Goal: Task Accomplishment & Management: Complete application form

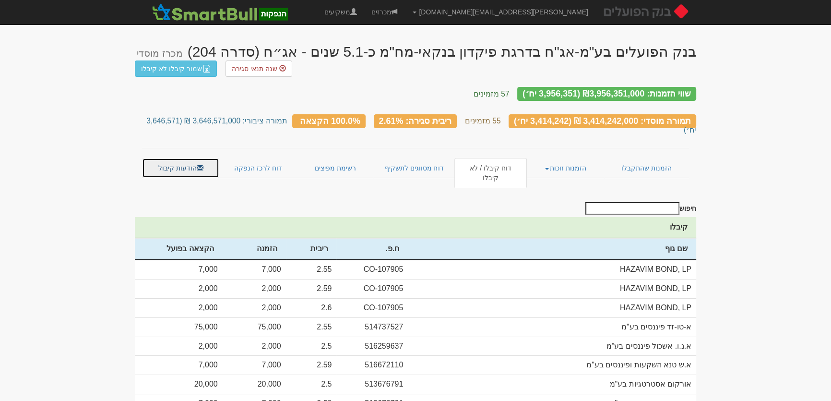
click at [168, 158] on link "הודעות קיבול" at bounding box center [180, 168] width 77 height 20
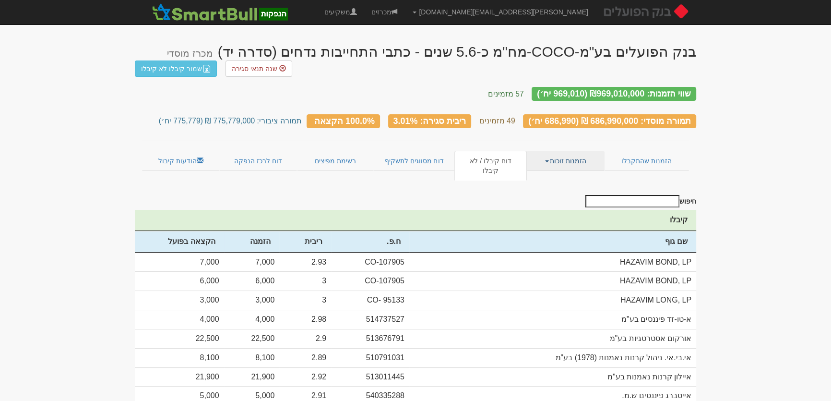
click at [568, 151] on link "הזמנות זוכות" at bounding box center [565, 161] width 77 height 20
click at [584, 186] on link "אנשי קשר וחשבונות" at bounding box center [566, 192] width 76 height 12
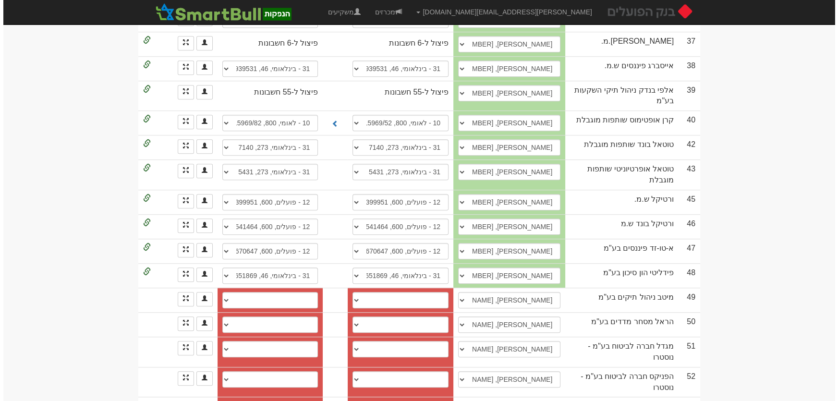
scroll to position [1178, 0]
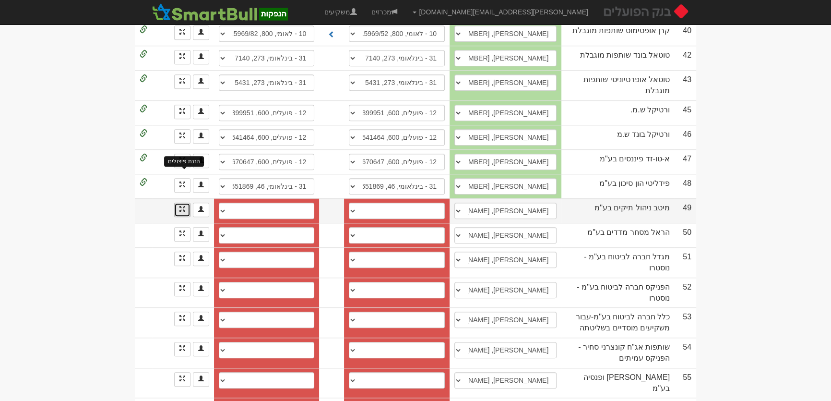
click at [184, 206] on span at bounding box center [183, 209] width 6 height 6
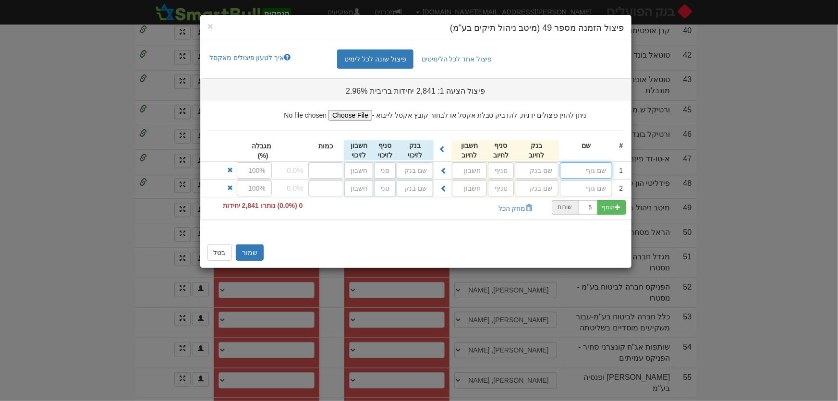
click at [592, 168] on input "text" at bounding box center [586, 170] width 52 height 16
paste input "520000118"
type input "520000118"
click at [596, 170] on input "520000118" at bounding box center [586, 170] width 52 height 16
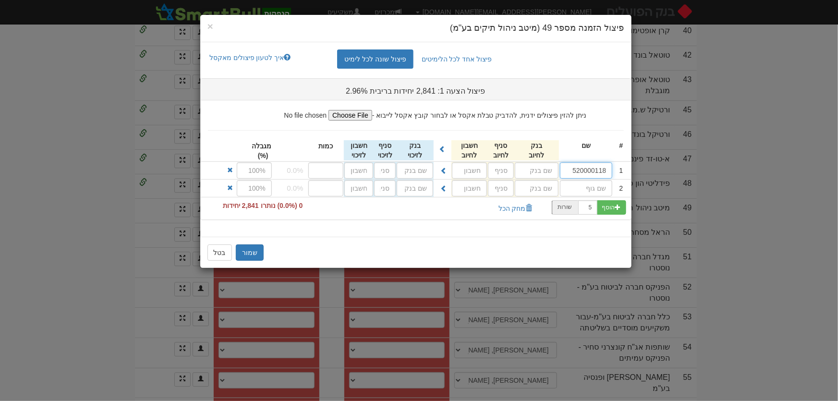
click at [596, 170] on input "520000118" at bounding box center [586, 170] width 52 height 16
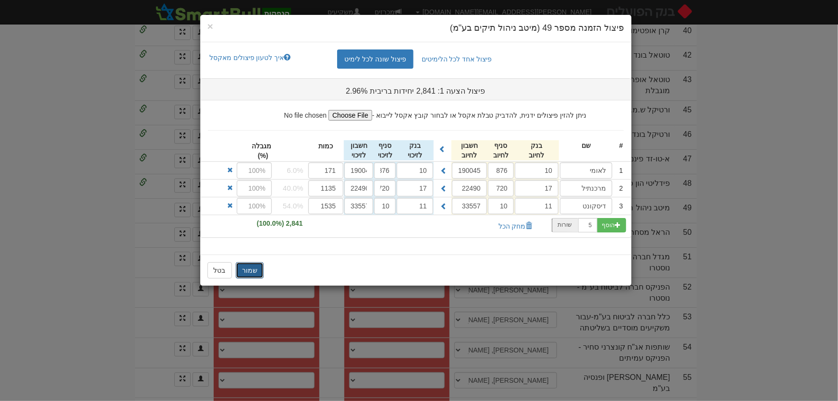
click at [247, 269] on button "שמור" at bounding box center [250, 270] width 28 height 16
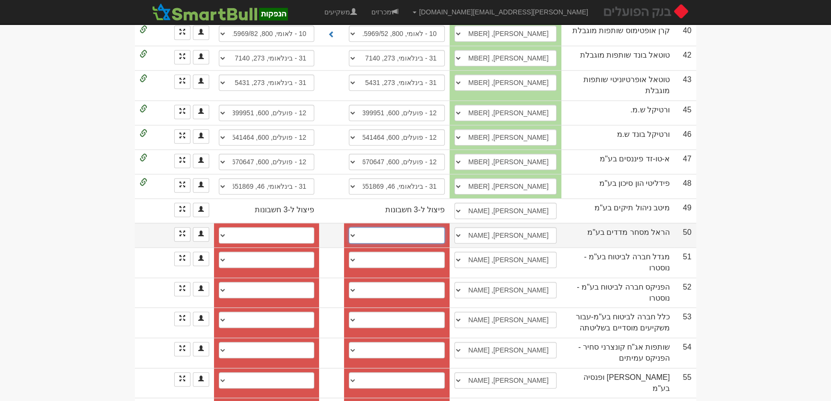
click at [436, 227] on select "בינלאומי (31), 046, 888023 בינלאומי (31), 46, 887900 חשבון חדש" at bounding box center [397, 235] width 96 height 16
select select "6492d4a219934f7fe44a9e0a"
click at [350, 227] on select "בינלאומי (31), 046, 888023 בינלאומי (31), 46, 887900 חשבון חדש" at bounding box center [397, 235] width 96 height 16
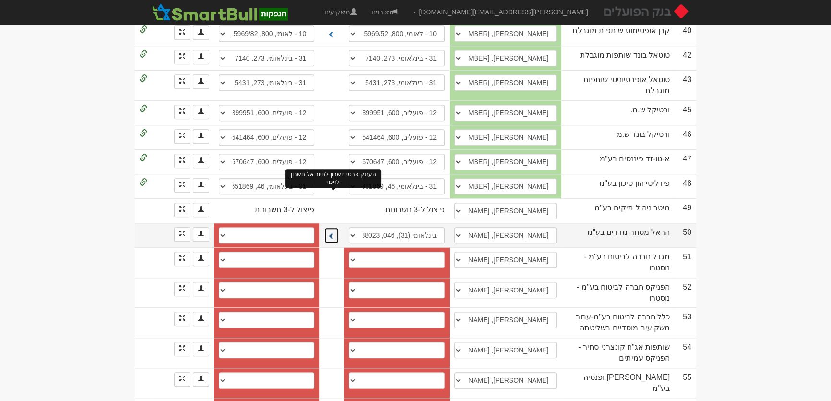
click at [335, 232] on span at bounding box center [331, 235] width 7 height 7
select select "6492d4a319934f7fe44a9e1d"
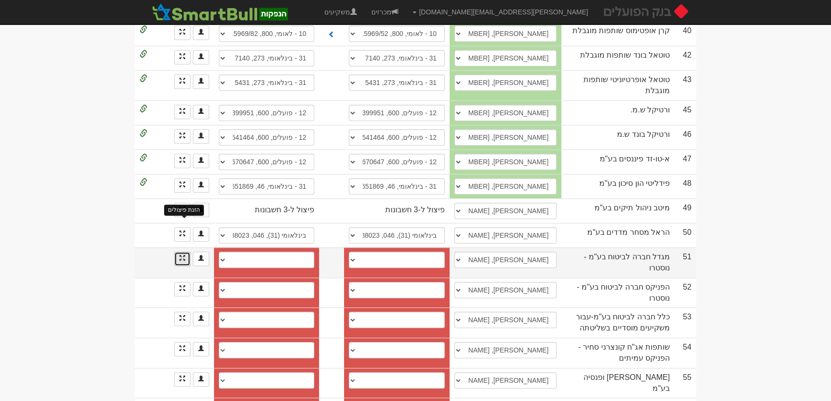
click at [180, 255] on span at bounding box center [183, 258] width 6 height 6
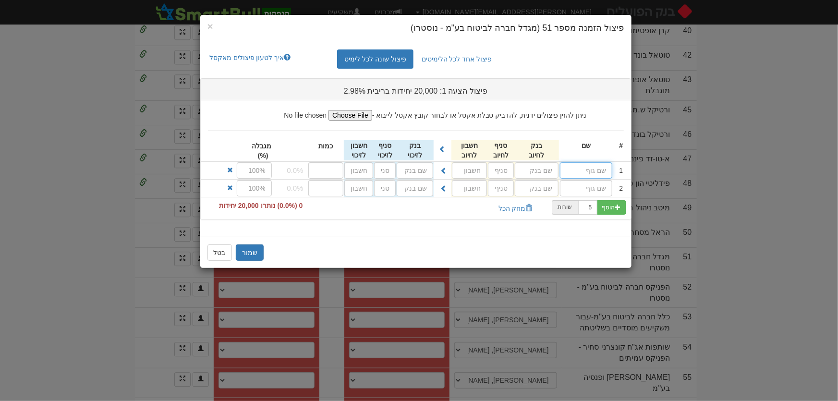
click at [602, 170] on input "text" at bounding box center [586, 170] width 52 height 16
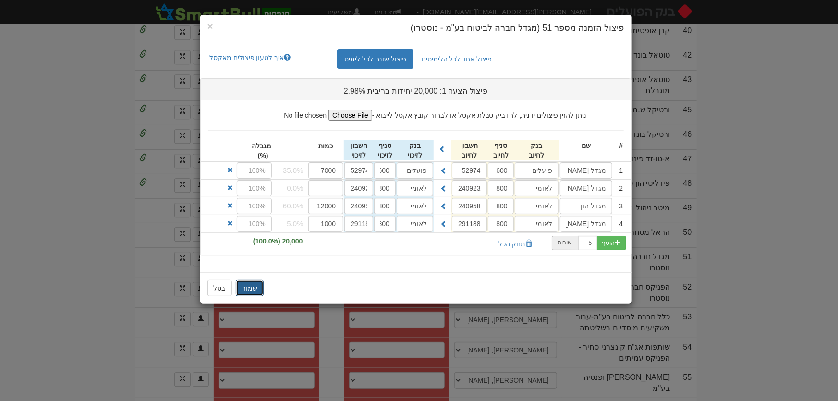
click at [251, 288] on button "שמור" at bounding box center [250, 288] width 28 height 16
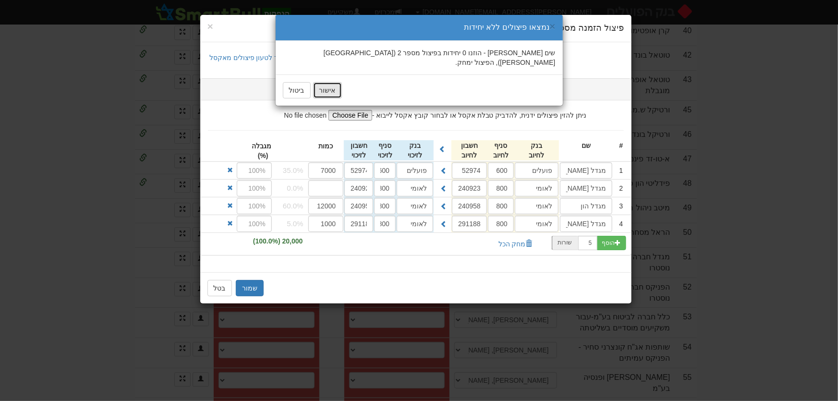
drag, startPoint x: 334, startPoint y: 78, endPoint x: 334, endPoint y: 84, distance: 6.2
click at [334, 82] on button "אישור" at bounding box center [327, 90] width 29 height 16
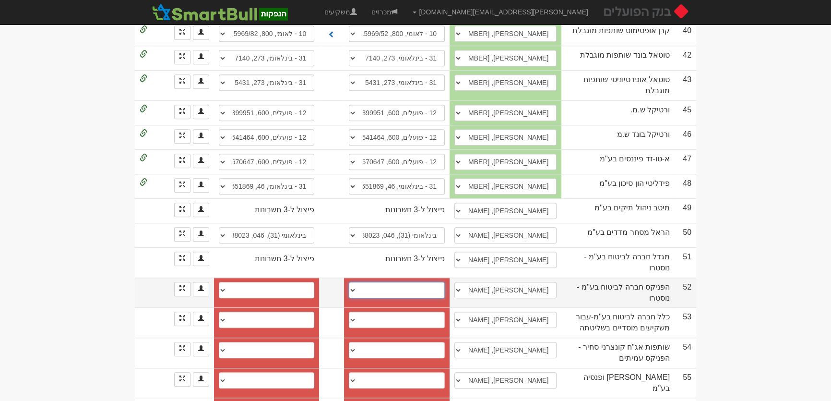
click at [412, 282] on select "מזרחי, 61, 368601 הפועלים, 600, 642031 פועלים, 600, 151184 פועלים, 600, 642015 …" at bounding box center [397, 290] width 96 height 16
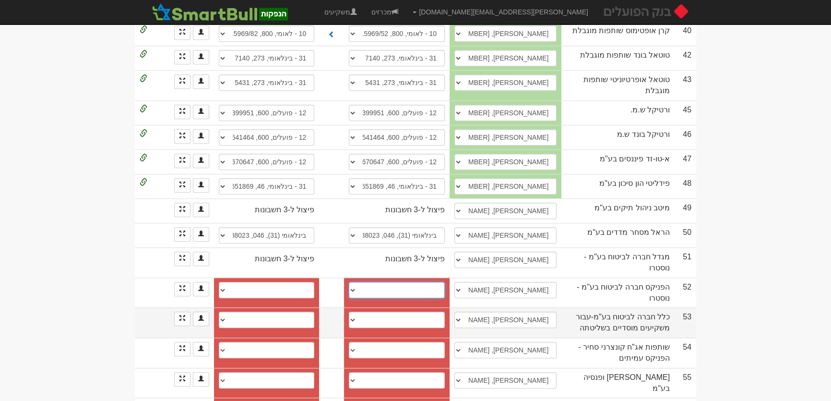
select select "56e5421392270d110075976f"
click at [350, 282] on select "מזרחי, 61, 368601 הפועלים, 600, 642031 פועלים, 600, 151184 פועלים, 600, 642015 …" at bounding box center [397, 290] width 96 height 16
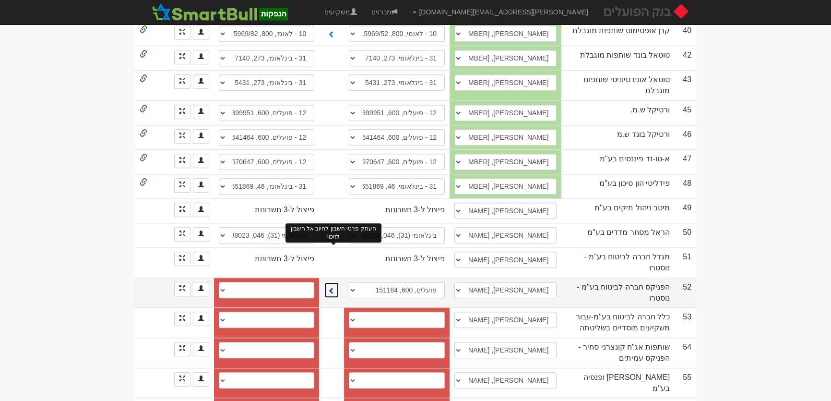
click at [334, 287] on span at bounding box center [331, 290] width 7 height 7
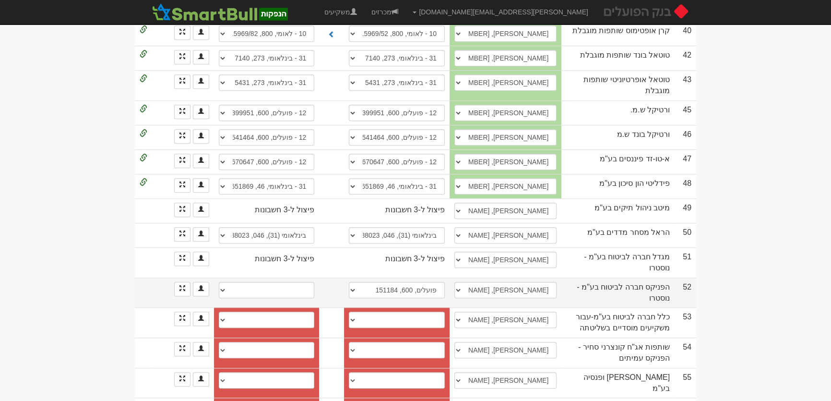
select select "56e5421392270d1100759770"
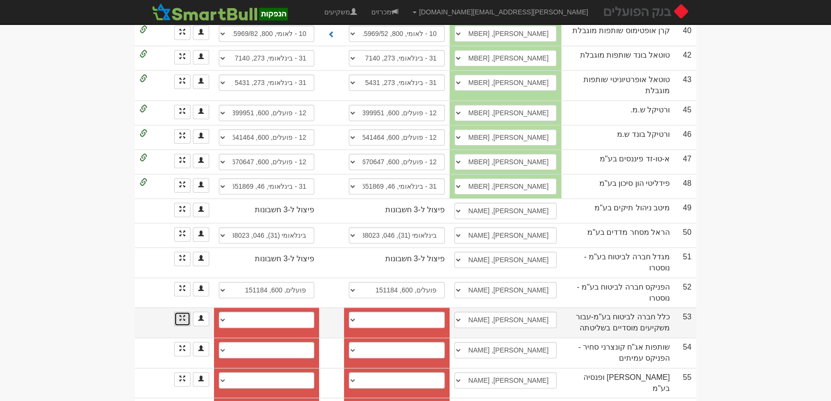
click at [179, 312] on link at bounding box center [182, 319] width 16 height 14
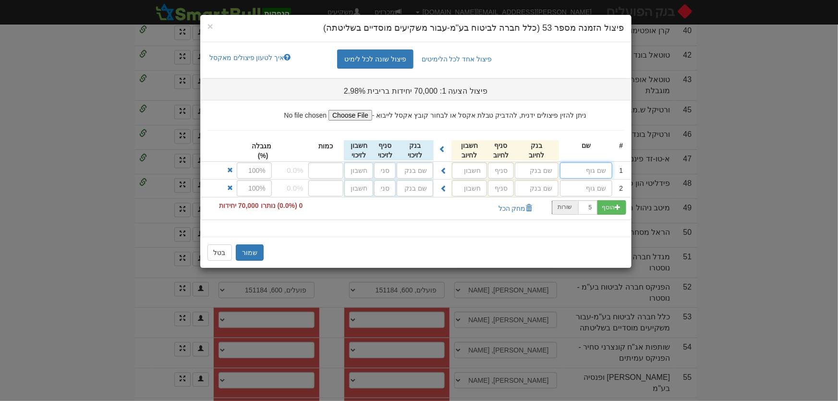
click at [599, 168] on input "text" at bounding box center [586, 170] width 52 height 16
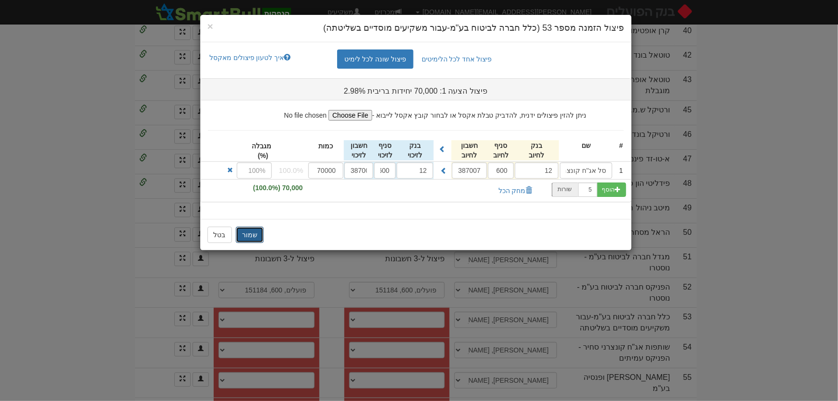
click at [253, 236] on button "שמור" at bounding box center [250, 235] width 28 height 16
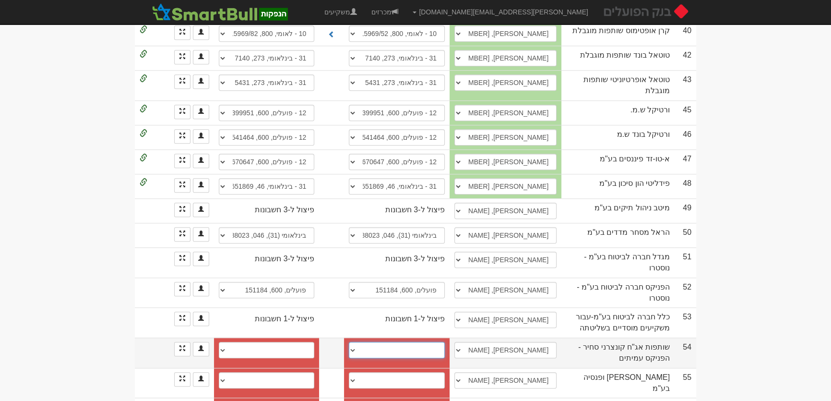
click at [437, 342] on select "פועלים (12), 600, 676548 חשבון חדש" at bounding box center [397, 350] width 96 height 16
select select "59c948a64e84c40004ada07c"
click at [350, 342] on select "פועלים (12), 600, 676548 חשבון חדש" at bounding box center [397, 350] width 96 height 16
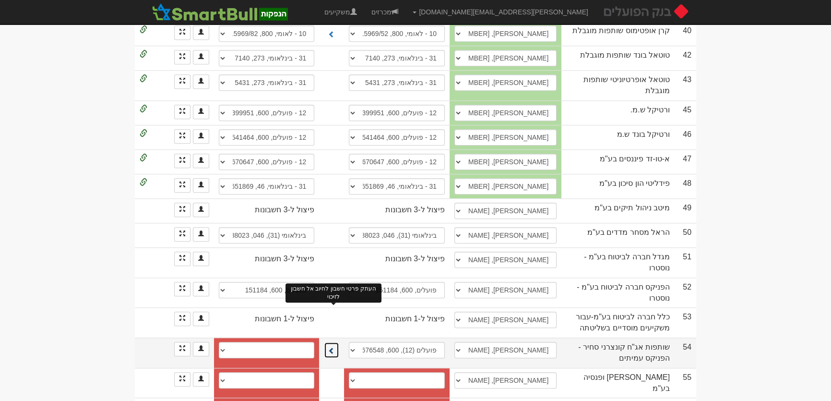
click at [335, 347] on span at bounding box center [331, 350] width 7 height 7
select select "59c948a94e84c40004ada07d"
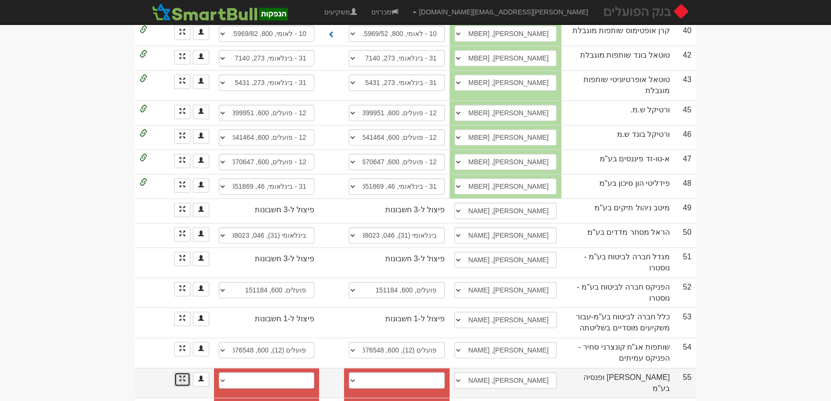
click at [183, 372] on link at bounding box center [182, 379] width 16 height 14
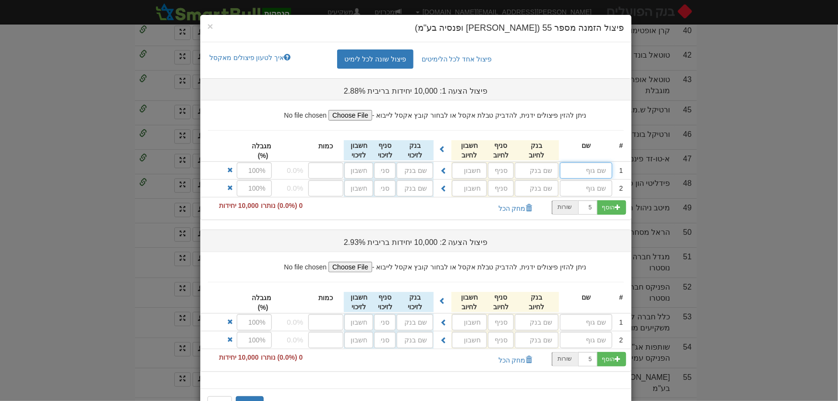
click at [602, 167] on input "text" at bounding box center [586, 170] width 52 height 16
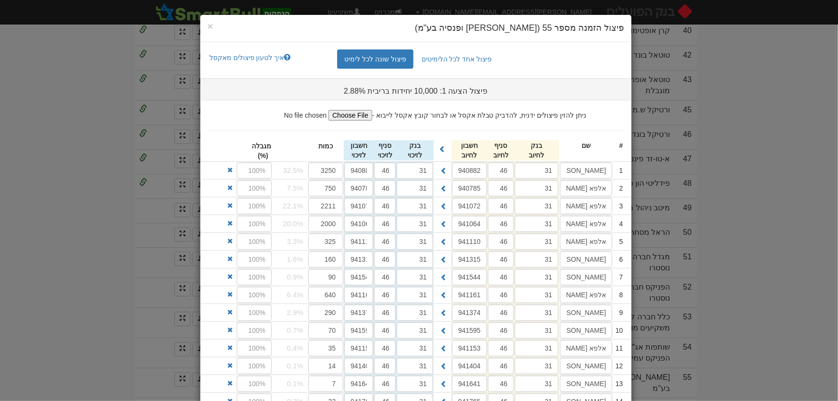
scroll to position [261, 0]
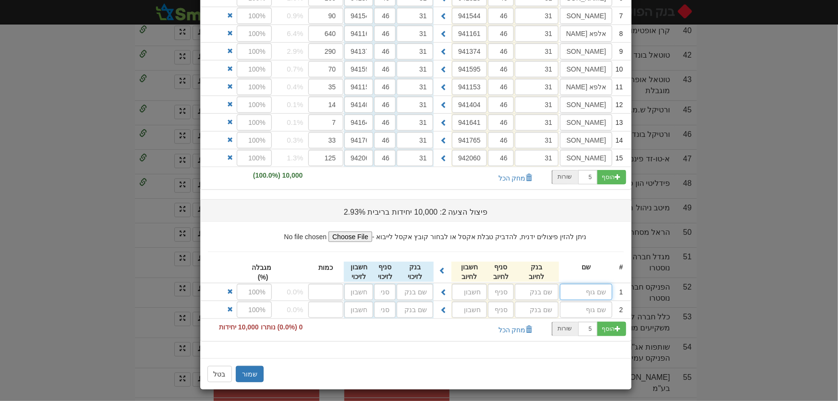
click at [598, 285] on input "text" at bounding box center [586, 292] width 52 height 16
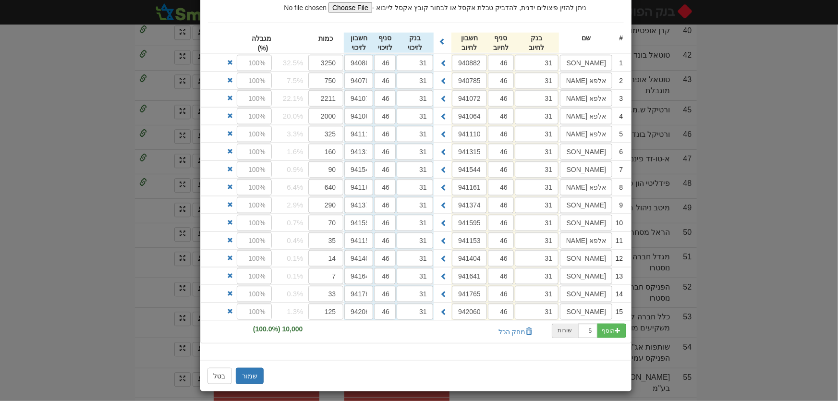
scroll to position [491, 0]
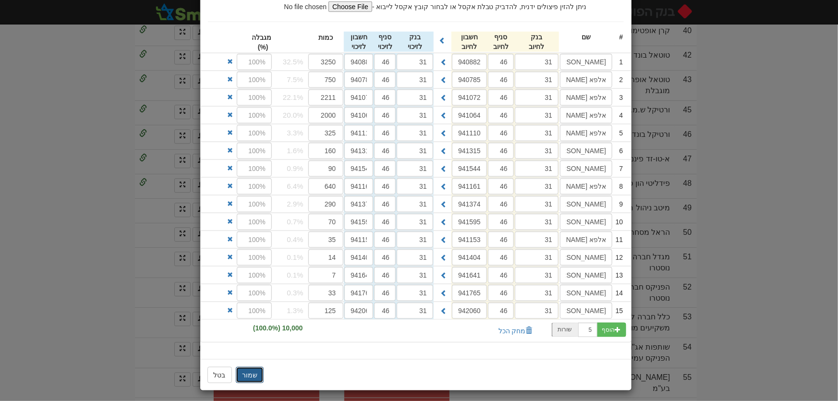
click at [245, 372] on button "שמור" at bounding box center [250, 375] width 28 height 16
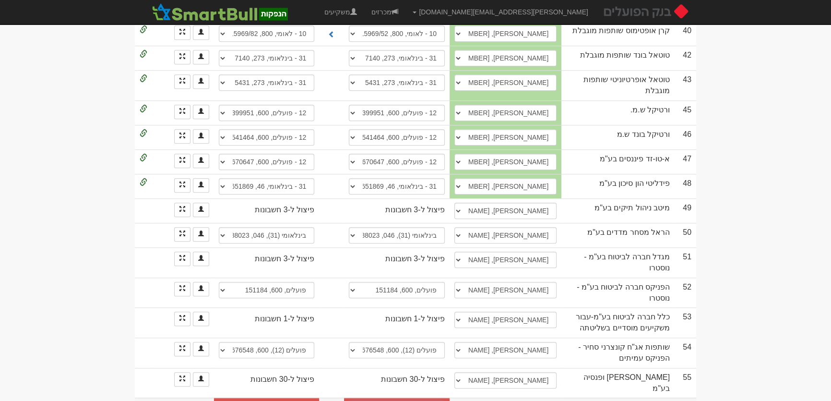
click at [182, 400] on span at bounding box center [183, 408] width 6 height 6
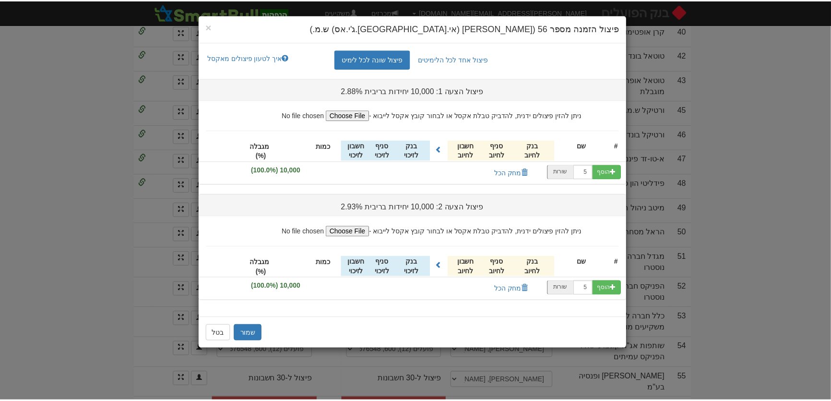
scroll to position [0, 0]
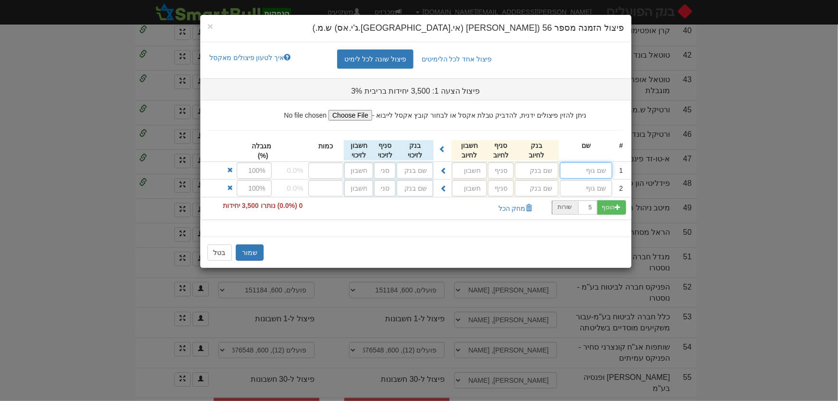
click at [585, 172] on input "text" at bounding box center [586, 170] width 52 height 16
click at [251, 250] on button "שמור" at bounding box center [250, 252] width 28 height 16
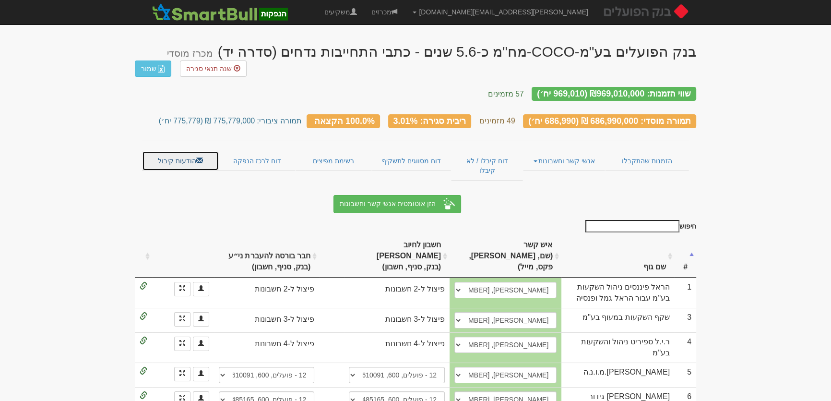
click at [165, 154] on link "הודעות קיבול" at bounding box center [180, 161] width 77 height 20
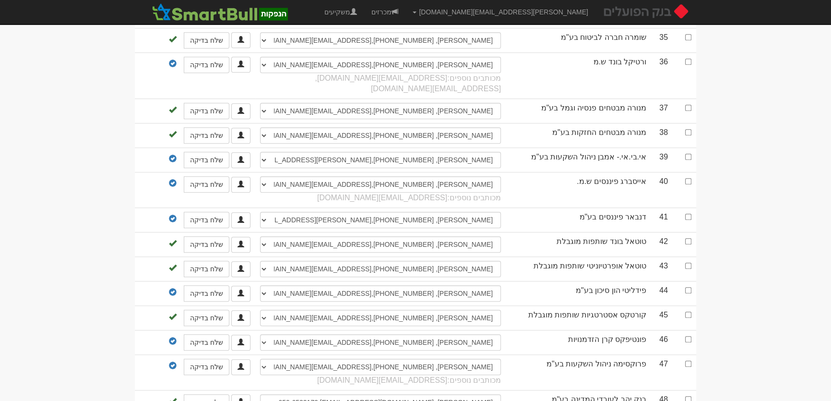
scroll to position [1441, 0]
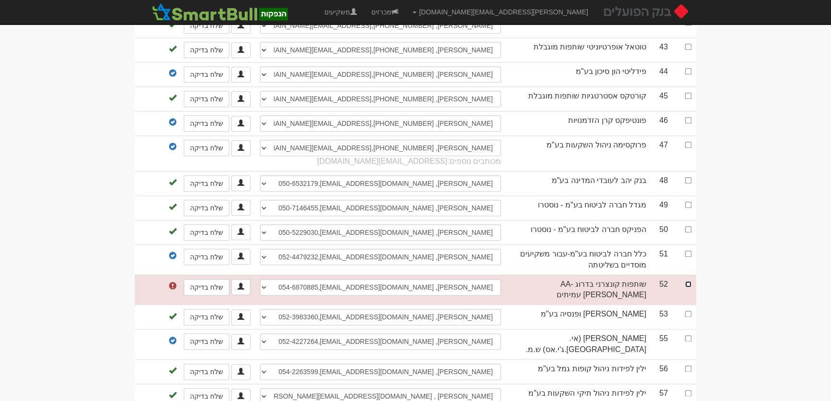
click at [690, 281] on input "checkbox" at bounding box center [688, 284] width 6 height 6
checkbox input "true"
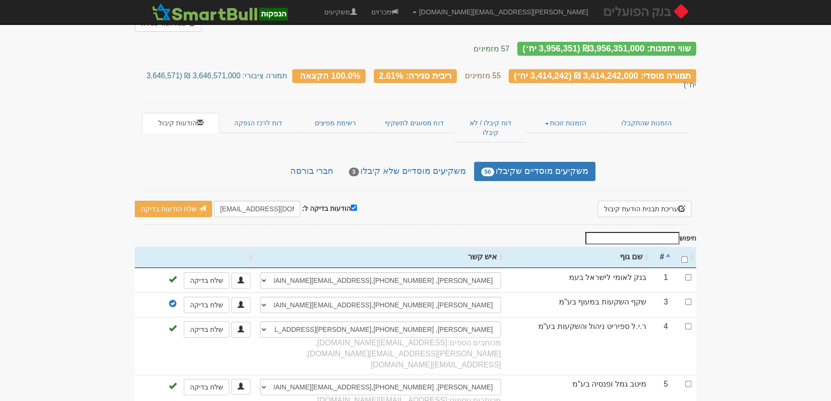
scroll to position [0, 0]
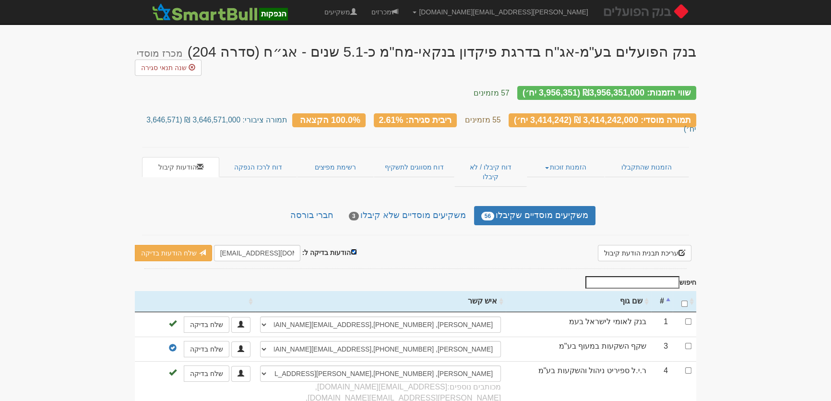
click at [351, 249] on input "הודעות בדיקה ל:" at bounding box center [354, 252] width 6 height 6
checkbox input "false"
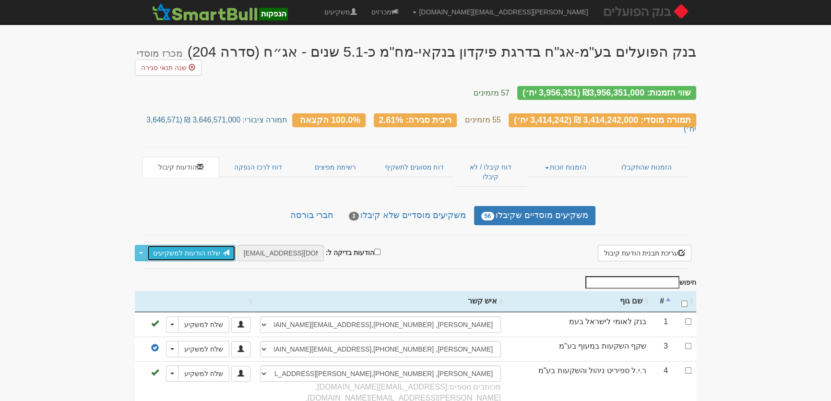
click at [192, 245] on link "שלח הודעות למשקיעים" at bounding box center [191, 253] width 89 height 16
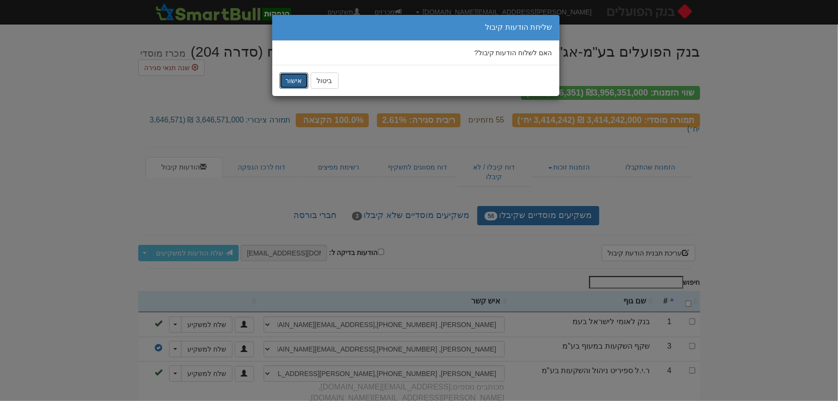
click at [301, 82] on button "אישור" at bounding box center [293, 80] width 29 height 16
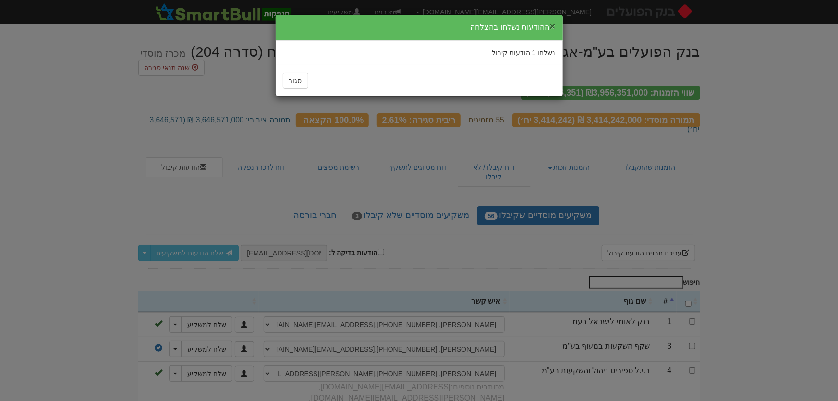
click at [552, 24] on button "×" at bounding box center [552, 26] width 6 height 10
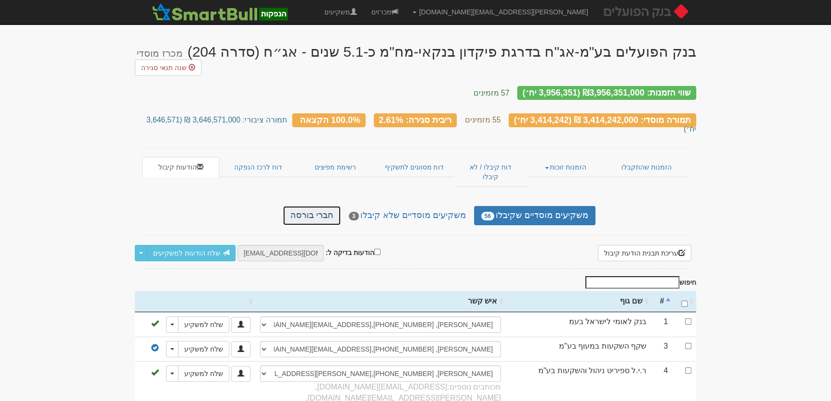
click at [328, 206] on link "חברי בורסה" at bounding box center [312, 215] width 58 height 19
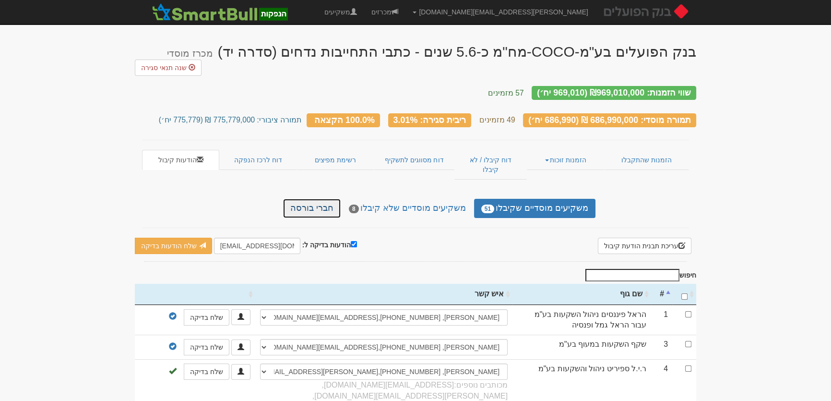
click at [319, 199] on link "חברי בורסה" at bounding box center [312, 208] width 58 height 19
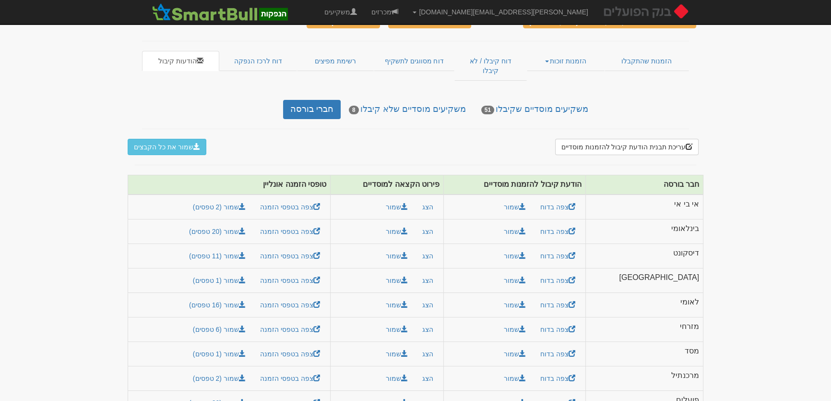
scroll to position [103, 0]
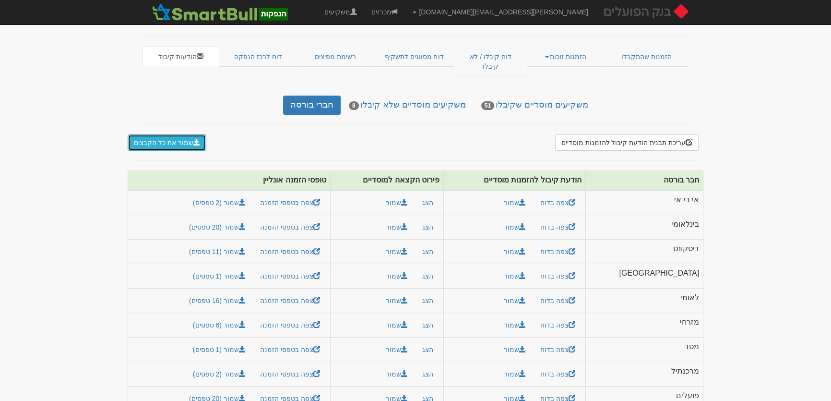
click at [176, 134] on button "שמור את כל הקבצים" at bounding box center [167, 142] width 79 height 16
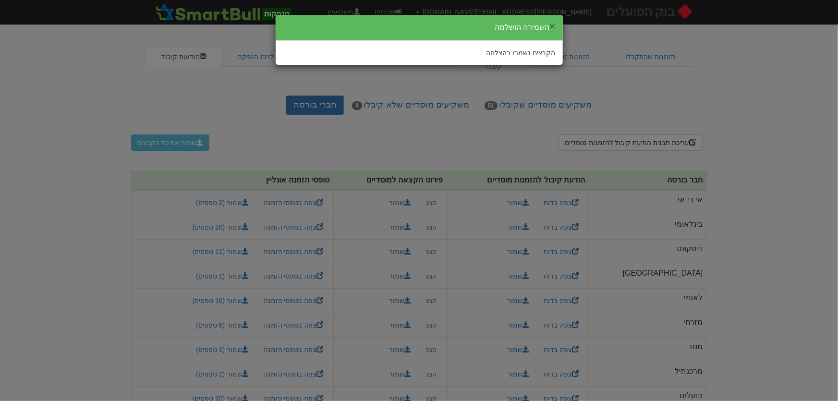
click at [552, 24] on button "×" at bounding box center [552, 26] width 6 height 10
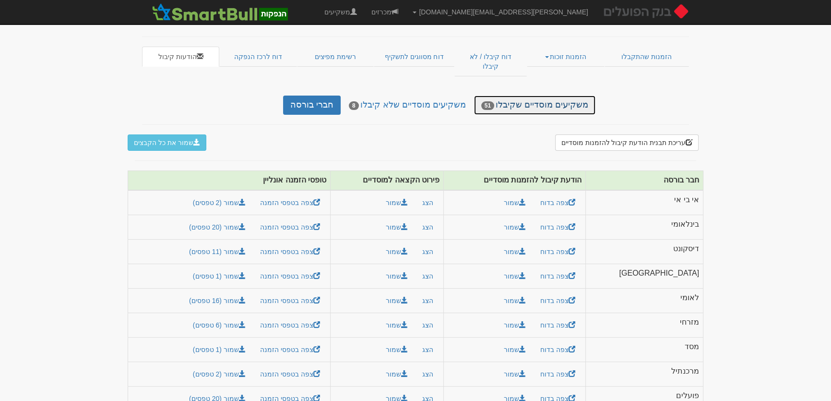
click at [555, 96] on link "משקיעים מוסדיים שקיבלו 51" at bounding box center [534, 105] width 121 height 19
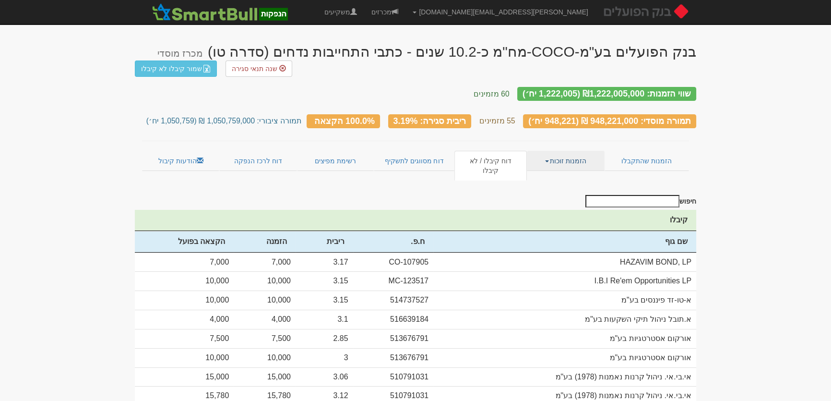
click at [566, 154] on link "הזמנות זוכות" at bounding box center [565, 161] width 77 height 20
click at [573, 186] on link "אנשי קשר וחשבונות" at bounding box center [566, 192] width 76 height 12
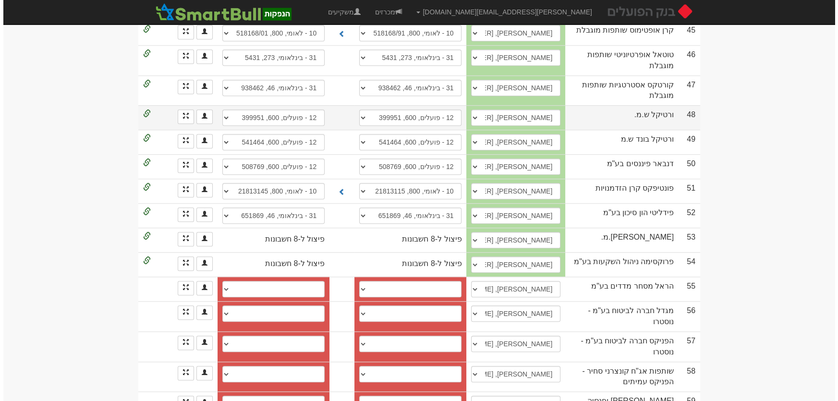
scroll to position [1435, 0]
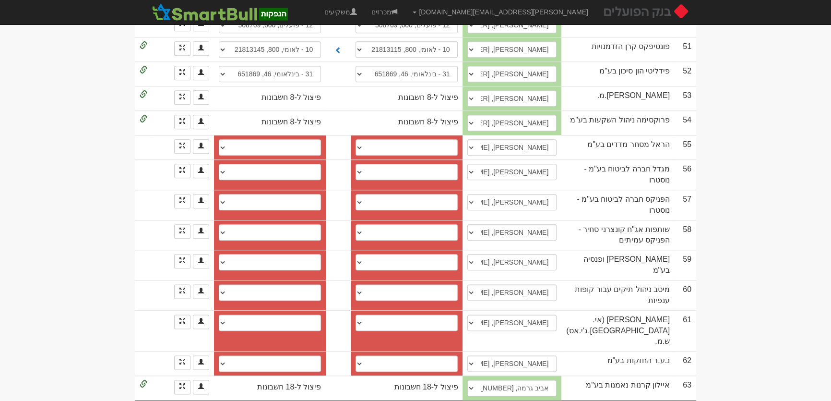
click at [434, 154] on select "בינלאומי (31), 046, 888023 בינלאומי (31), 46, 887900 חשבון חדש" at bounding box center [407, 147] width 102 height 16
select select "6492d4a219934f7fe44a9e0a"
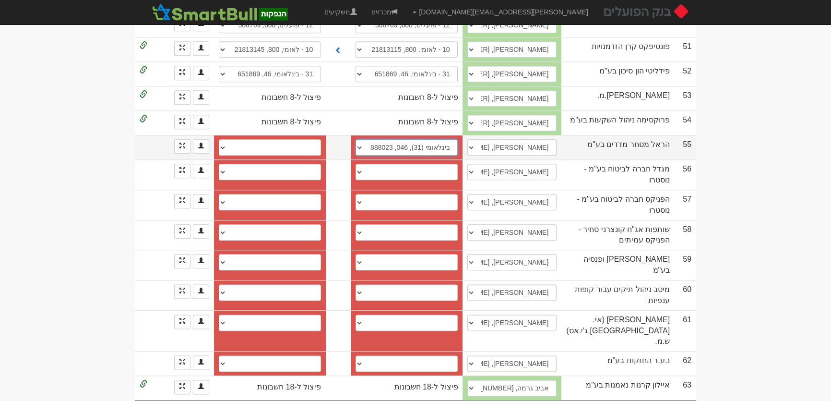
click at [364, 147] on select "בינלאומי (31), 046, 888023 בינלאומי (31), 46, 887900 חשבון חדש" at bounding box center [407, 147] width 102 height 16
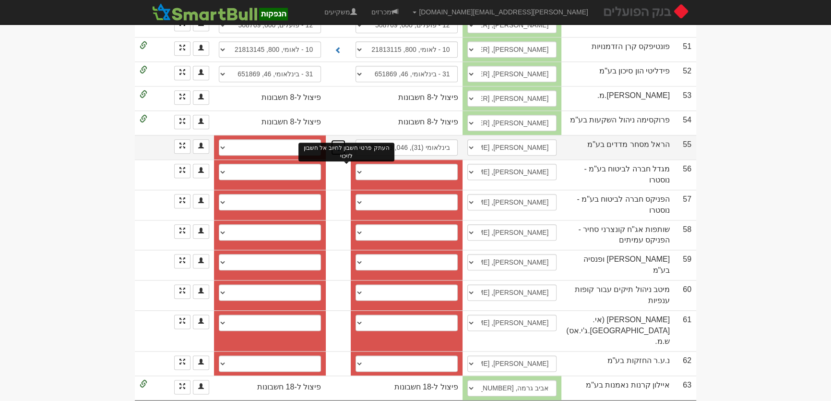
click at [342, 151] on span at bounding box center [338, 147] width 7 height 7
select select "6492d4a319934f7fe44a9e1d"
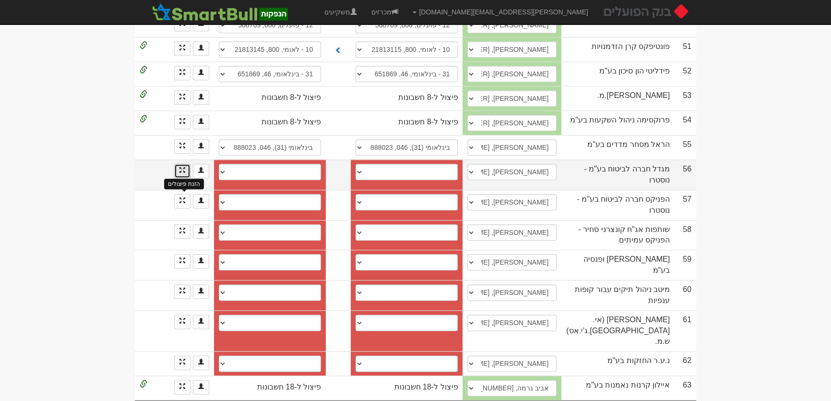
click at [181, 173] on span at bounding box center [183, 170] width 6 height 6
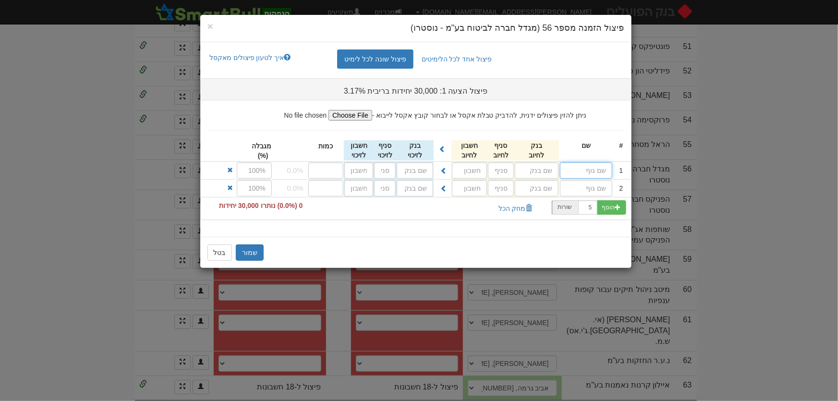
click at [596, 170] on input "text" at bounding box center [586, 170] width 52 height 16
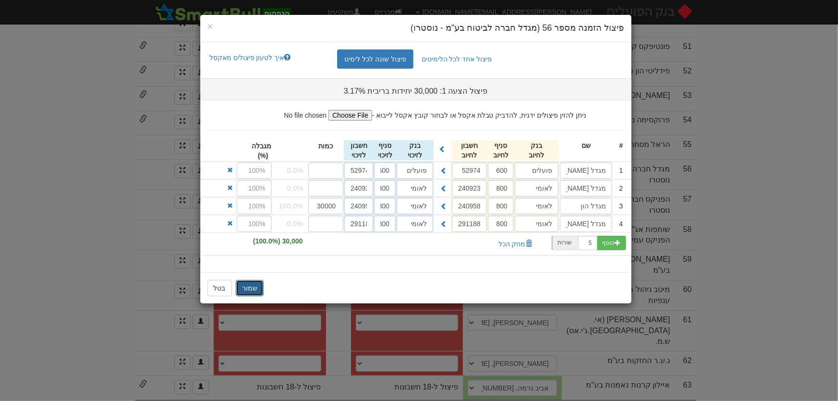
click at [256, 291] on button "שמור" at bounding box center [250, 288] width 28 height 16
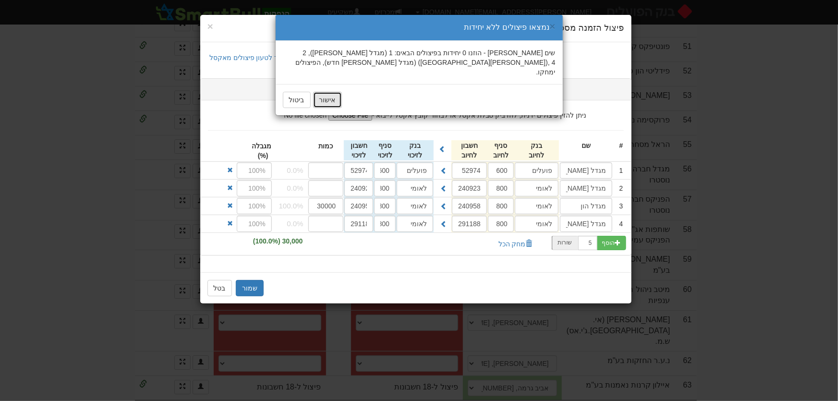
click at [328, 95] on button "אישור" at bounding box center [327, 100] width 29 height 16
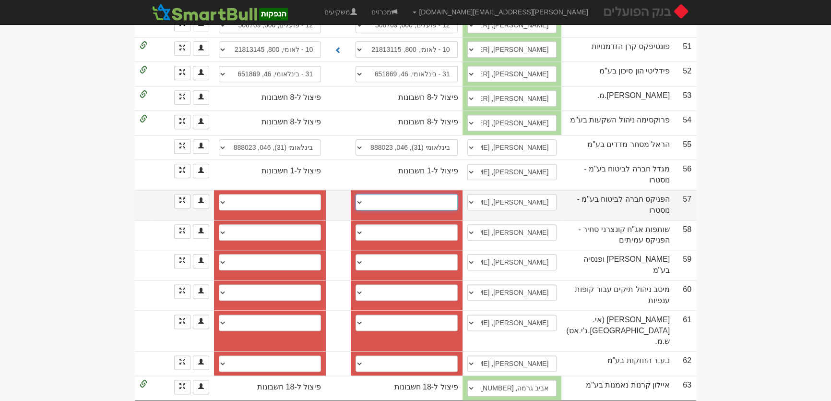
click at [455, 204] on select "מזרחי, 61, 368601 הפועלים, 600, 642031 פועלים, 600, 151184 פועלים, 600, 642015 …" at bounding box center [407, 202] width 102 height 16
select select "56e5421392270d110075976f"
click at [364, 202] on select "מזרחי, 61, 368601 הפועלים, 600, 642031 פועלים, 600, 151184 פועלים, 600, 642015 …" at bounding box center [407, 202] width 102 height 16
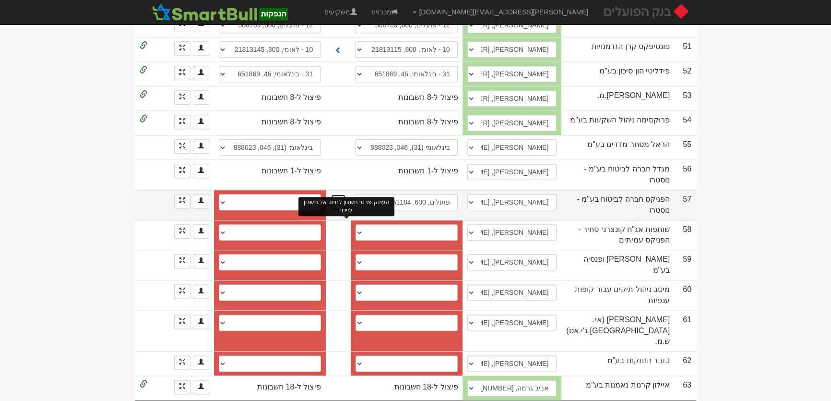
click at [342, 206] on span at bounding box center [338, 202] width 7 height 7
select select "56e5421392270d1100759770"
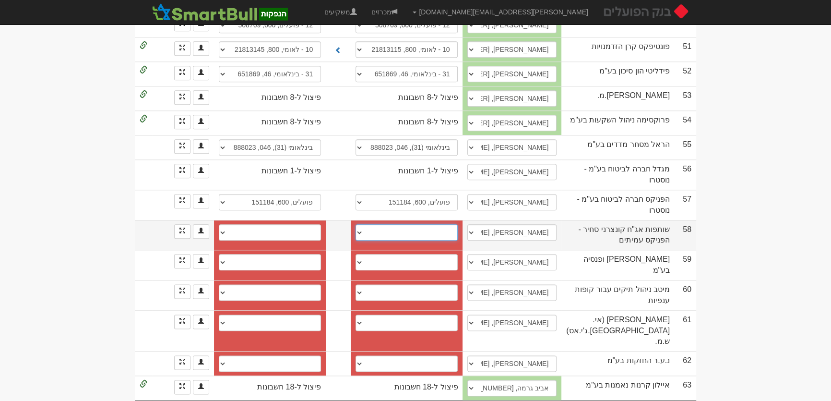
click at [434, 238] on select "פועלים (12), 600, 676548 חשבון חדש" at bounding box center [407, 232] width 102 height 16
select select "59c948a64e84c40004ada07c"
click at [364, 231] on select "פועלים (12), 600, 676548 חשבון חדש" at bounding box center [407, 232] width 102 height 16
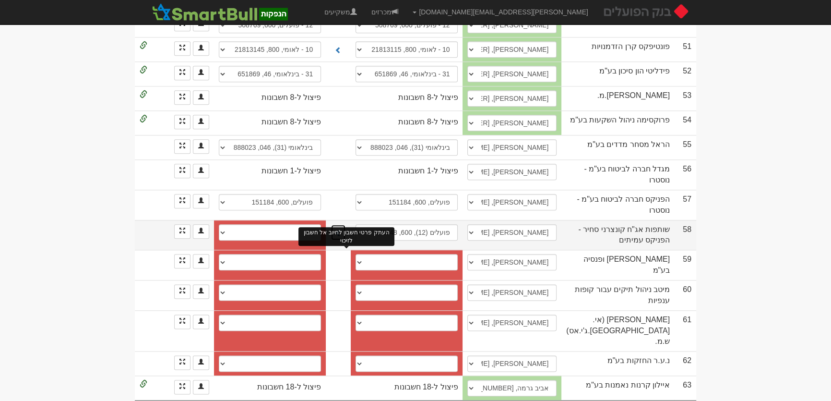
click at [346, 239] on button at bounding box center [338, 232] width 15 height 16
select select "59c948a94e84c40004ada07d"
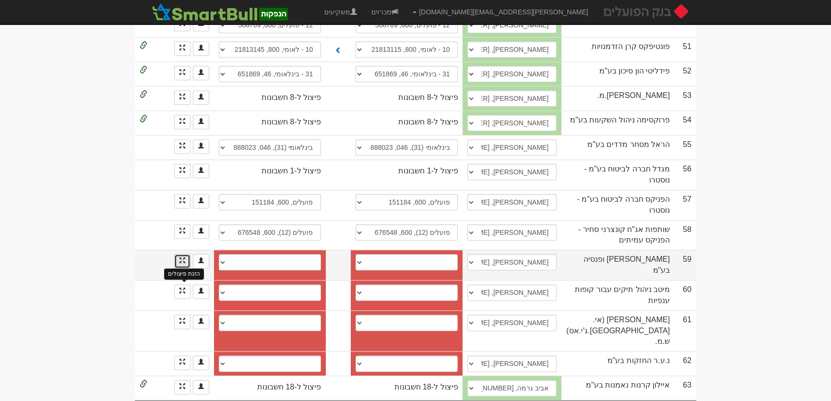
click at [182, 263] on span at bounding box center [183, 260] width 6 height 6
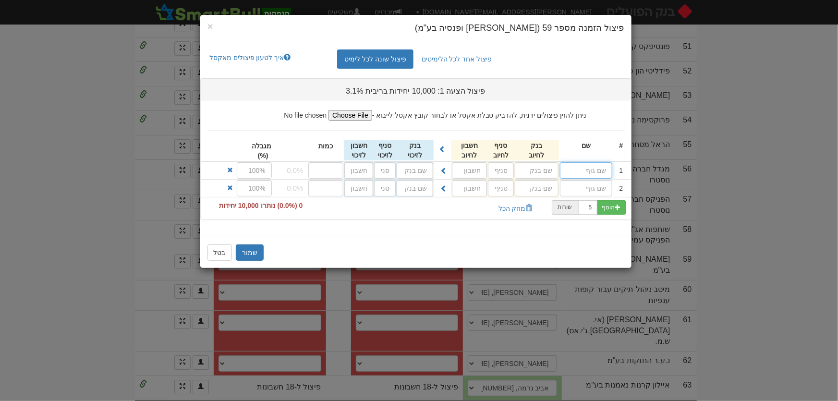
click at [576, 170] on input "text" at bounding box center [586, 170] width 52 height 16
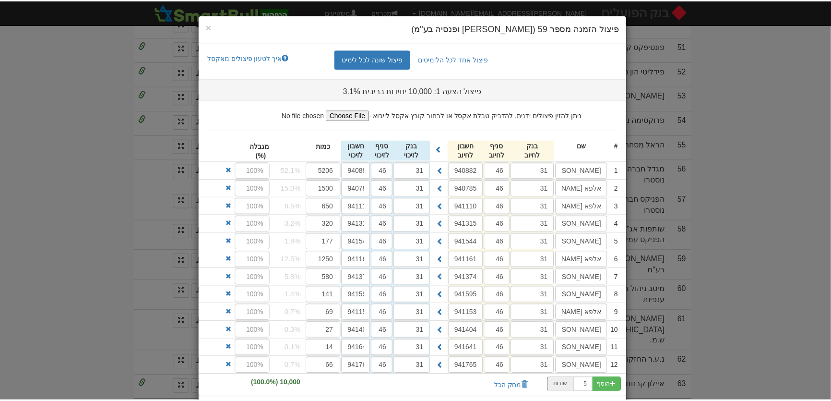
scroll to position [58, 0]
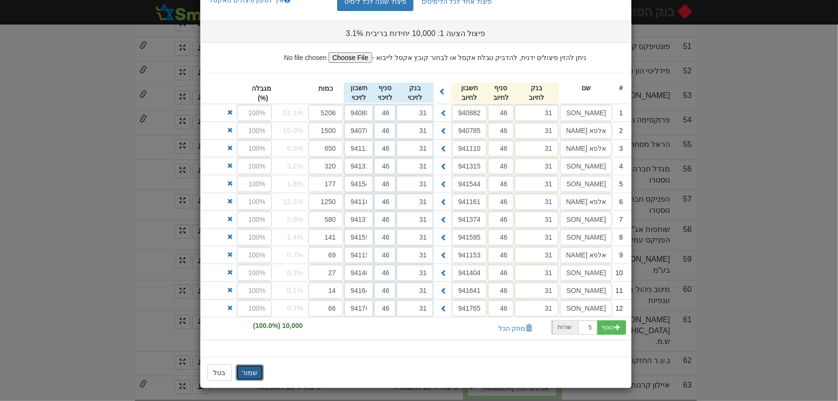
click at [258, 370] on button "שמור" at bounding box center [250, 372] width 28 height 16
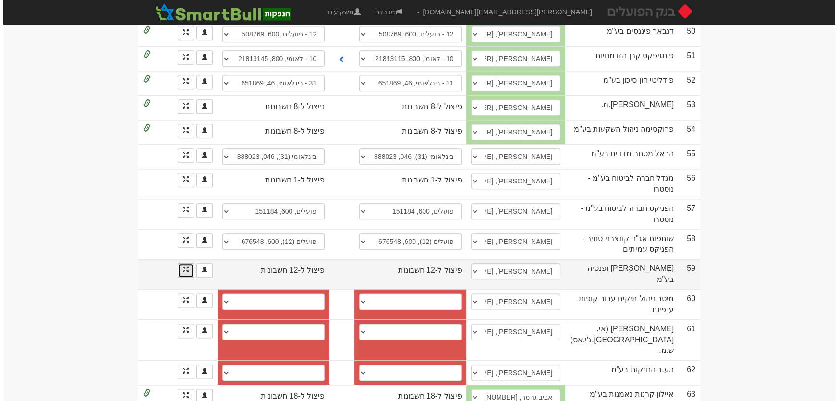
scroll to position [1435, 0]
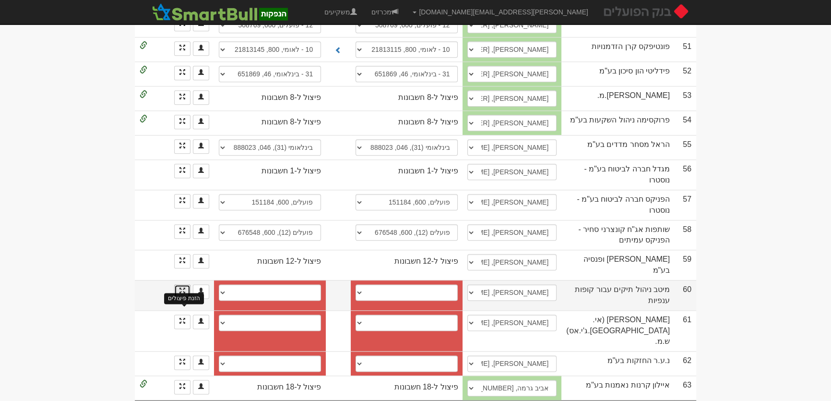
click at [181, 293] on span at bounding box center [183, 291] width 6 height 6
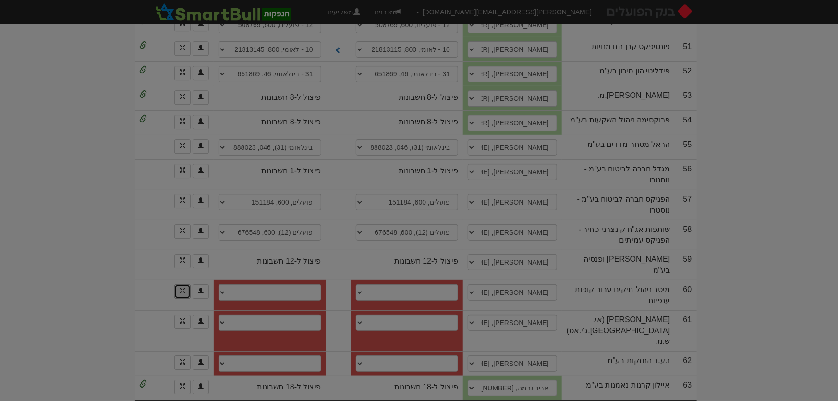
scroll to position [0, 0]
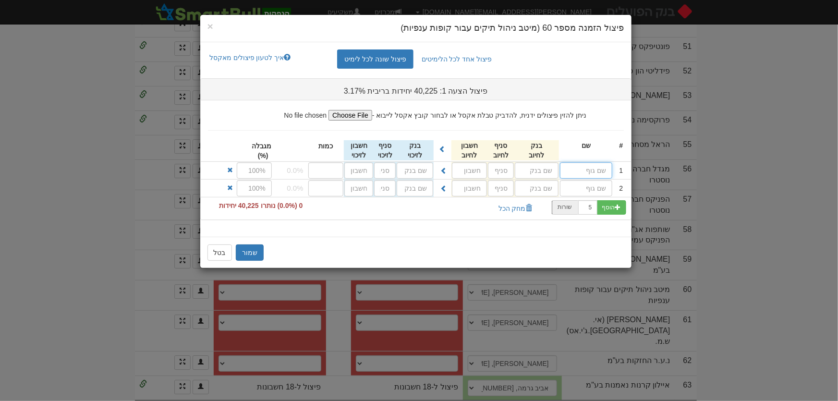
click at [587, 168] on input "text" at bounding box center [586, 170] width 52 height 16
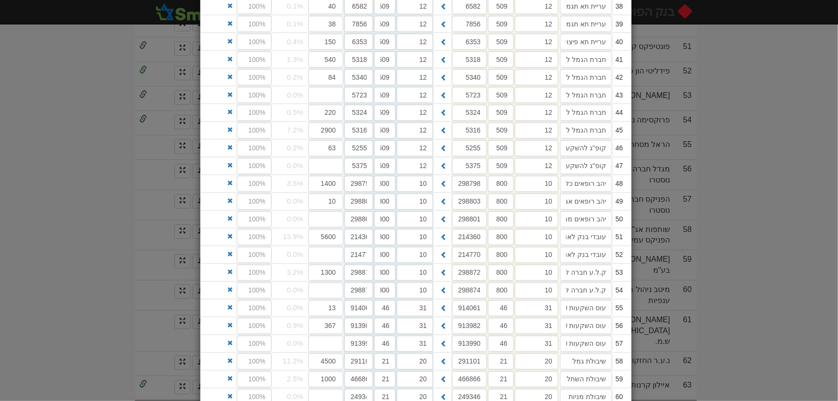
scroll to position [1011, 0]
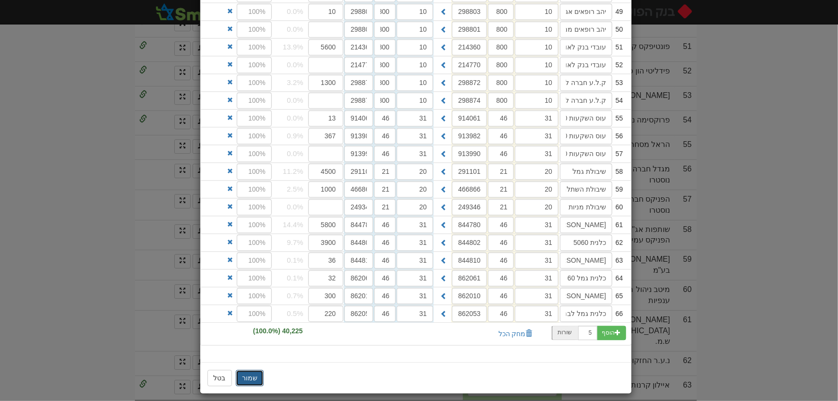
click at [252, 373] on button "שמור" at bounding box center [250, 378] width 28 height 16
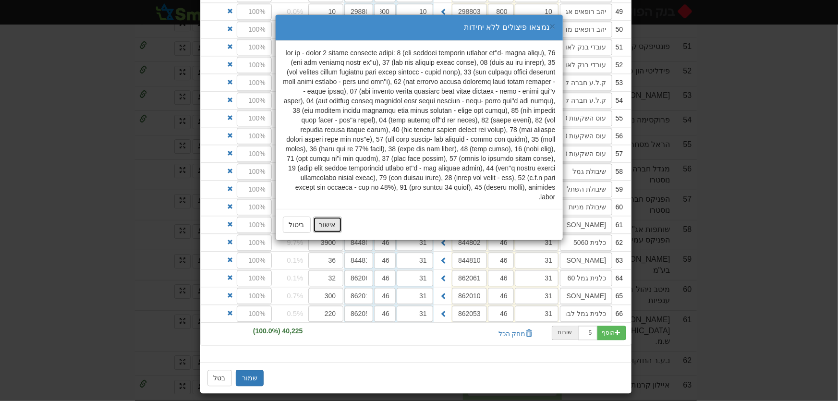
drag, startPoint x: 325, startPoint y: 213, endPoint x: 336, endPoint y: 220, distance: 13.1
click at [326, 216] on button "אישור" at bounding box center [327, 224] width 29 height 16
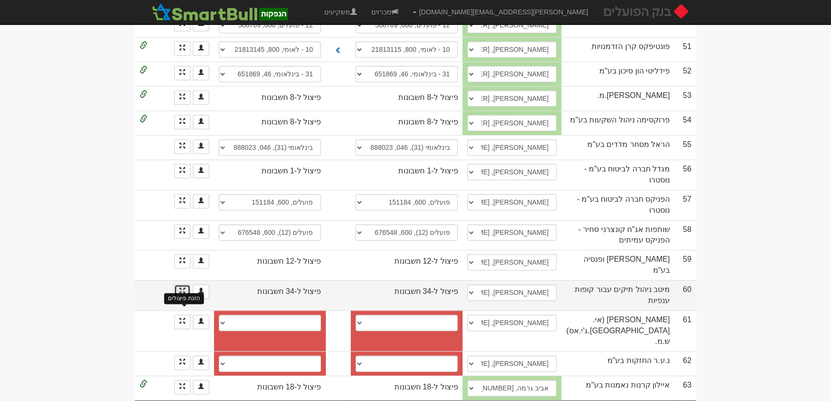
click at [180, 291] on span at bounding box center [183, 291] width 6 height 6
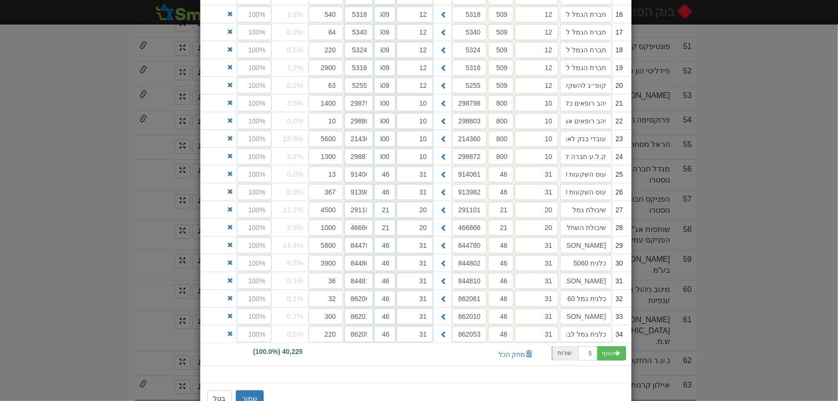
scroll to position [446, 0]
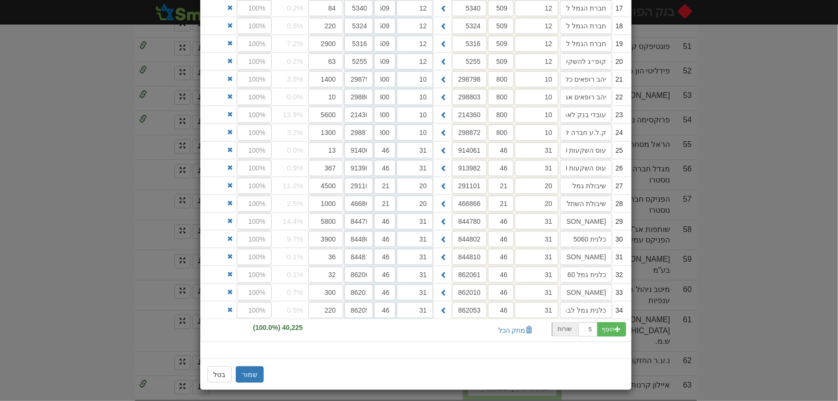
click at [254, 361] on div "שמור בטל" at bounding box center [415, 374] width 431 height 31
click at [257, 369] on button "שמור" at bounding box center [250, 374] width 28 height 16
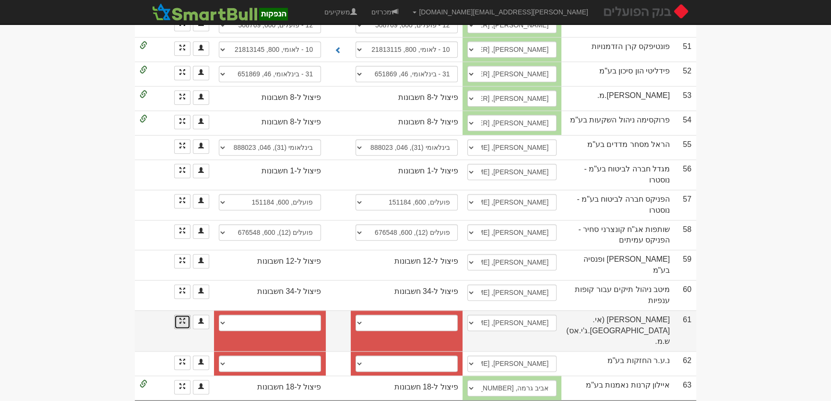
click at [186, 324] on link at bounding box center [182, 321] width 16 height 14
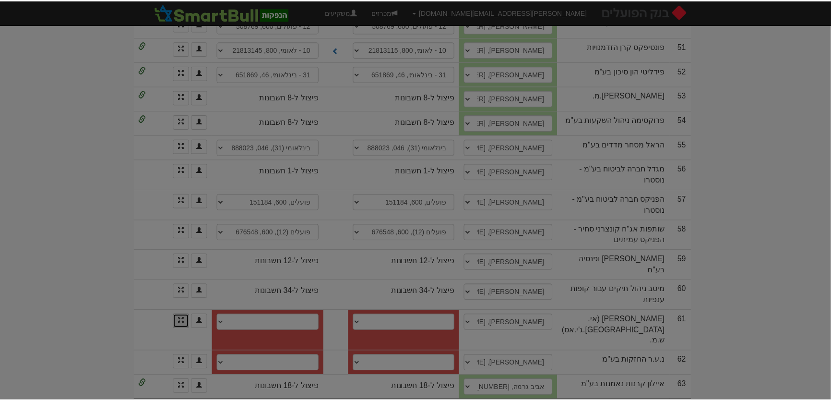
scroll to position [0, 0]
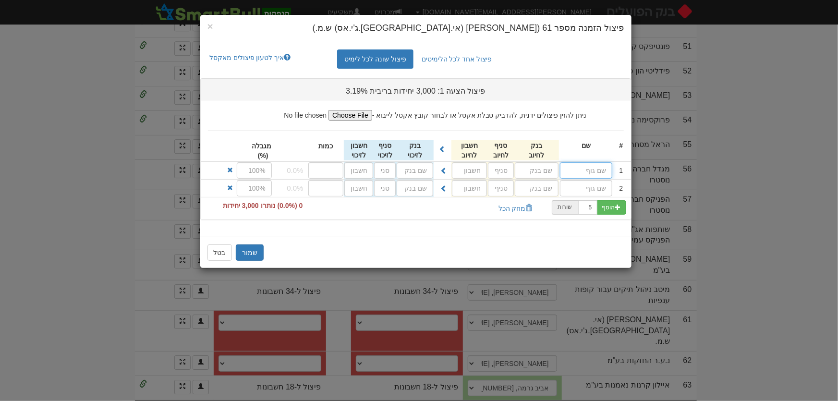
click at [585, 172] on input "text" at bounding box center [586, 170] width 52 height 16
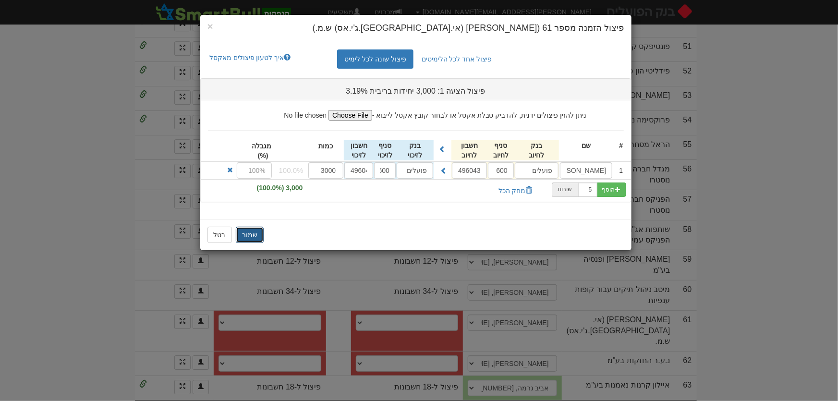
click at [254, 237] on button "שמור" at bounding box center [250, 235] width 28 height 16
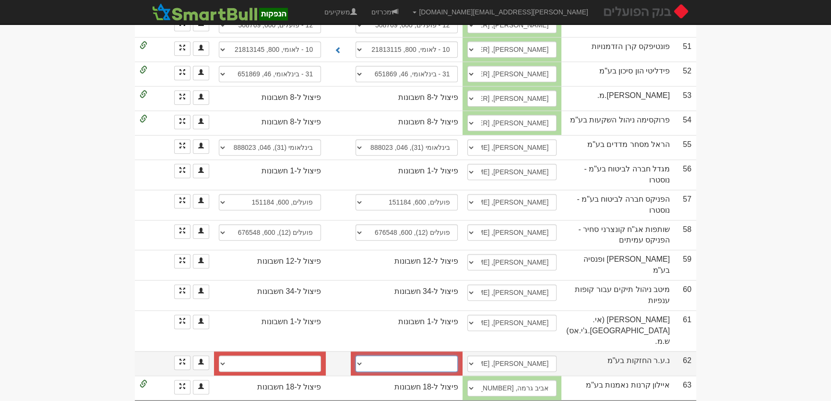
click at [458, 355] on select "חשבון חדש" at bounding box center [407, 363] width 102 height 16
select select "new_billing"
click at [367, 355] on select "חשבון חדש" at bounding box center [407, 363] width 102 height 16
select select
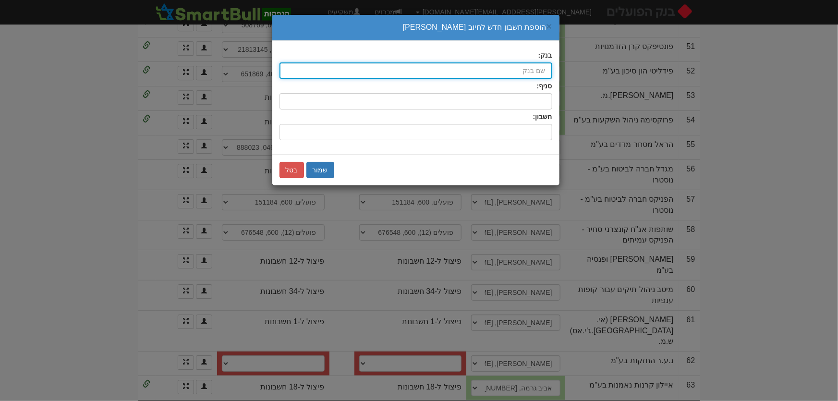
drag, startPoint x: 537, startPoint y: 70, endPoint x: 579, endPoint y: 63, distance: 43.2
click at [537, 70] on input "בנק:" at bounding box center [415, 70] width 273 height 16
type input "ה"
type input "ב"
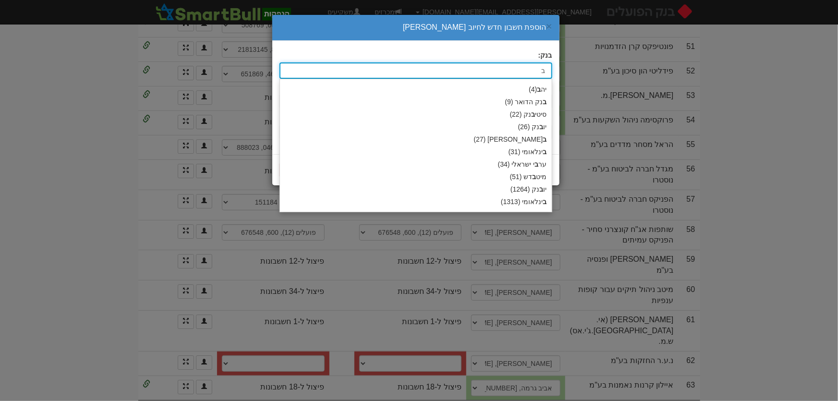
type input "בינלאומי (31)"
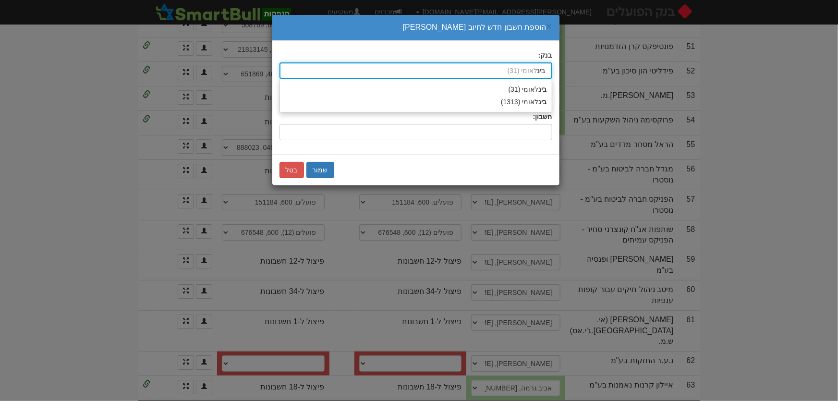
type input "בינל"
click at [538, 91] on strong "בינל" at bounding box center [541, 89] width 12 height 8
type input "בינלאומי (31)"
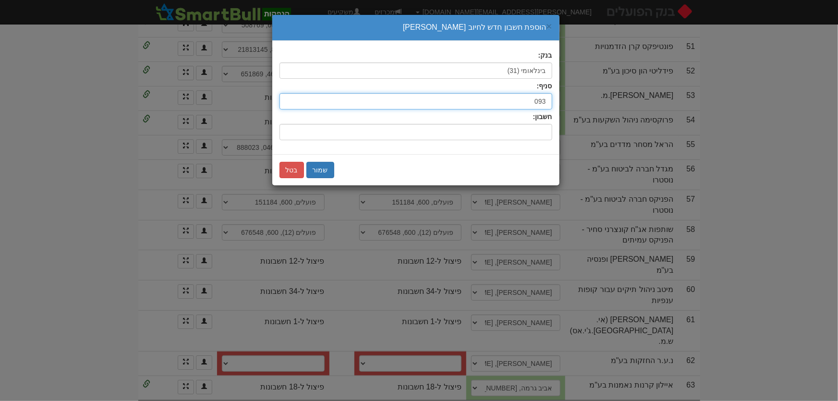
type input "093"
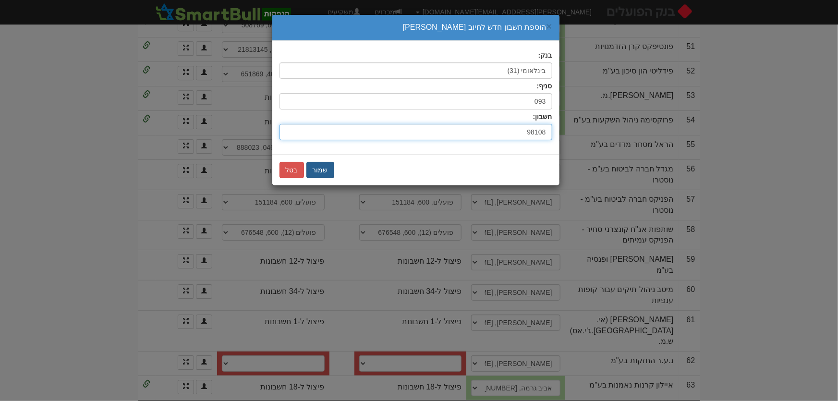
type input "98108"
click at [320, 164] on button "שמור" at bounding box center [320, 170] width 28 height 16
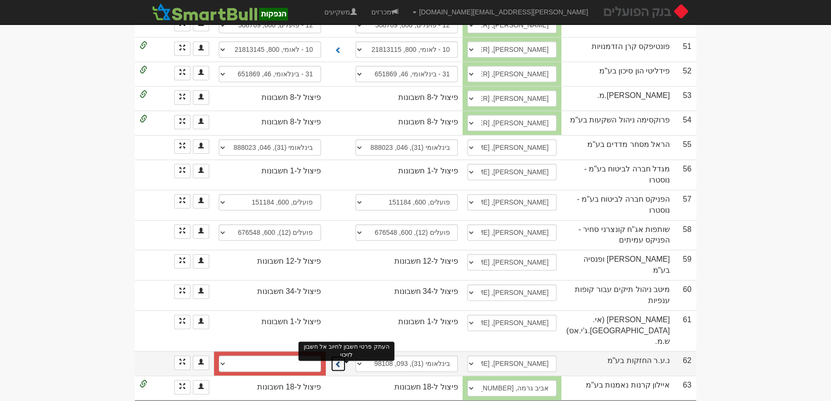
click at [342, 360] on span at bounding box center [338, 363] width 7 height 7
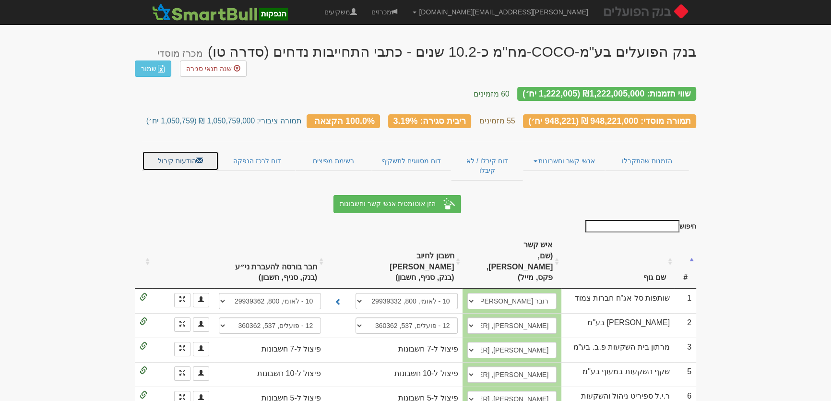
click at [173, 151] on link "הודעות קיבול" at bounding box center [180, 161] width 77 height 20
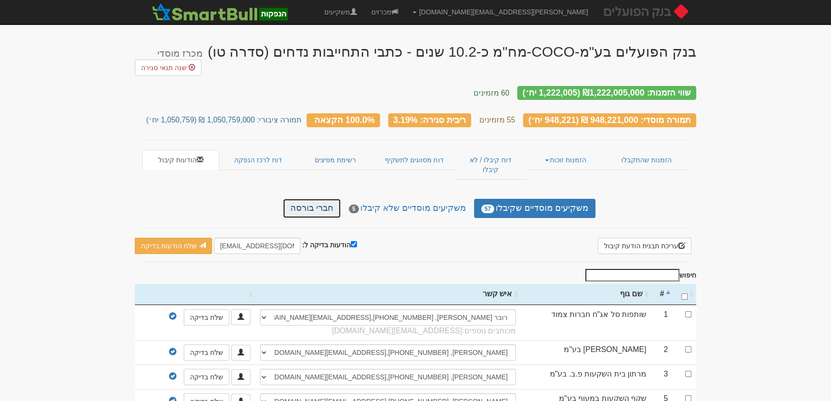
click at [310, 199] on link "חברי בורסה" at bounding box center [312, 208] width 58 height 19
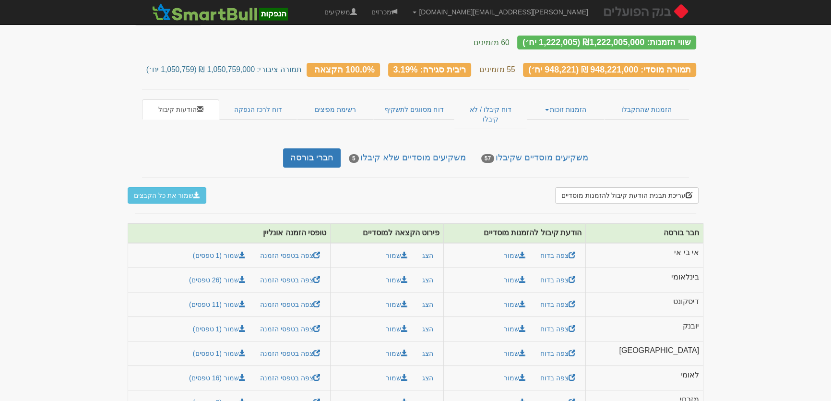
scroll to position [79, 0]
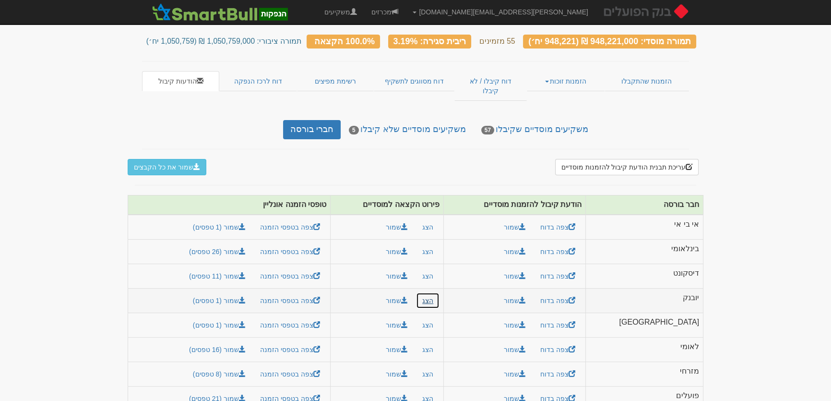
click at [440, 292] on button "הצג" at bounding box center [428, 300] width 24 height 16
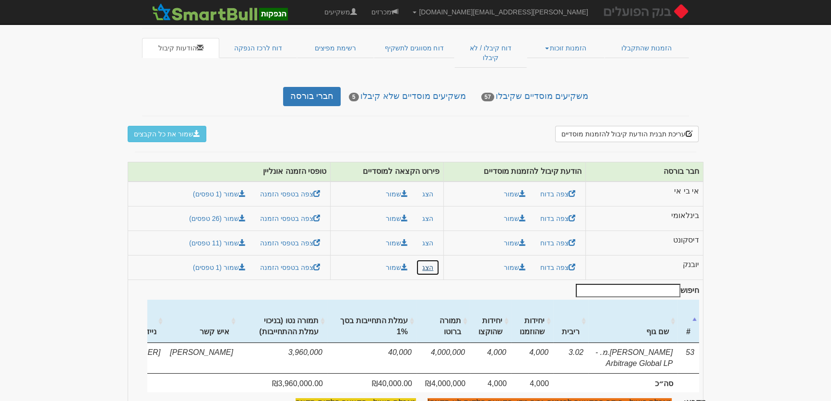
scroll to position [0, 0]
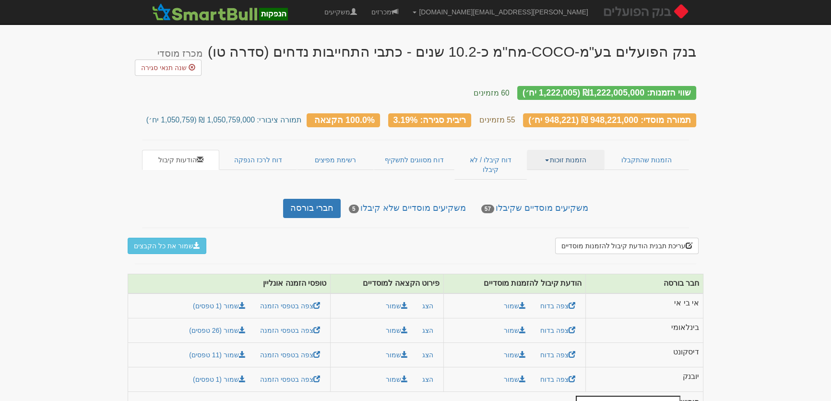
click at [563, 153] on link "הזמנות זוכות" at bounding box center [565, 160] width 77 height 20
click at [576, 185] on link "אנשי קשר וחשבונות" at bounding box center [566, 191] width 76 height 12
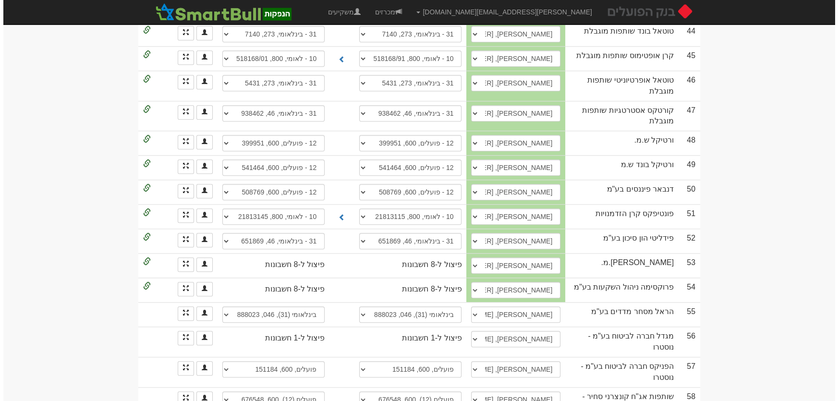
scroll to position [1309, 0]
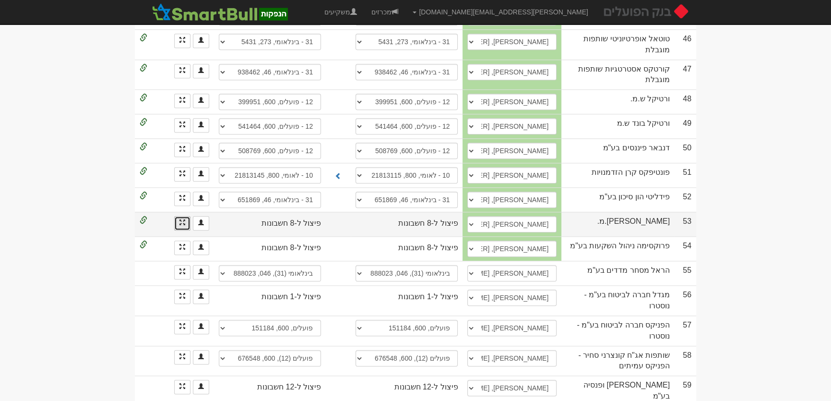
click at [187, 221] on link at bounding box center [182, 223] width 16 height 14
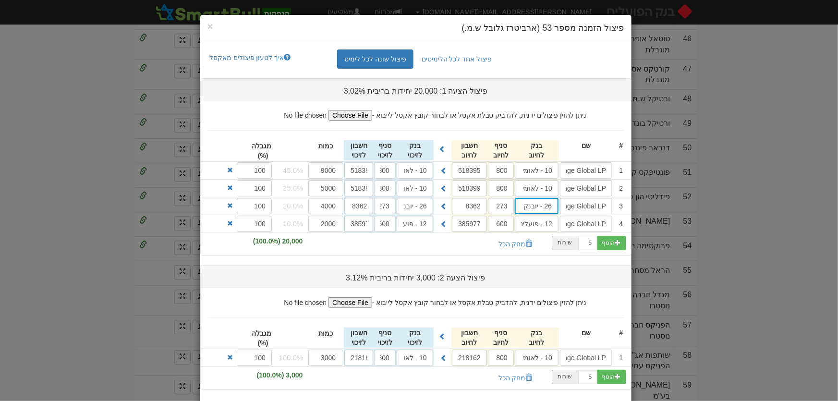
click at [551, 179] on input "26 - יובנק" at bounding box center [537, 170] width 44 height 16
type input "ובנק"
type input "בנק הדואר (9)"
type input "בנק"
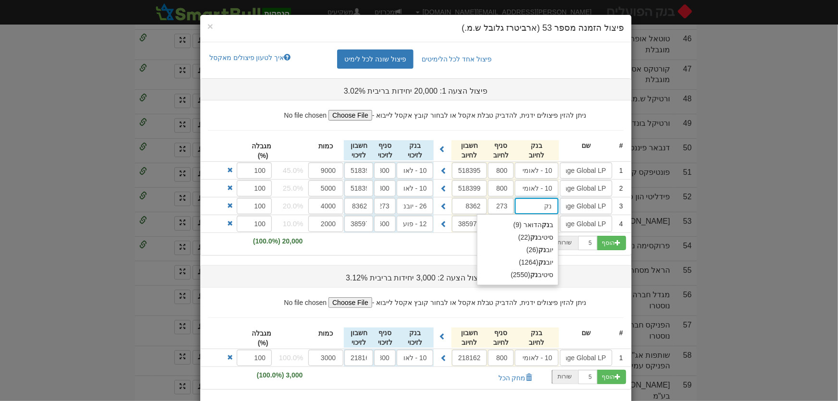
type input "ק"
type input "ב"
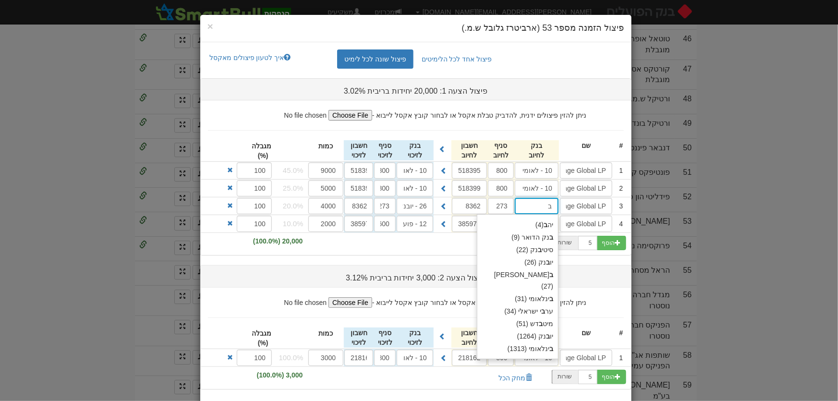
type input "בינלאומי (31)"
type input "בי"
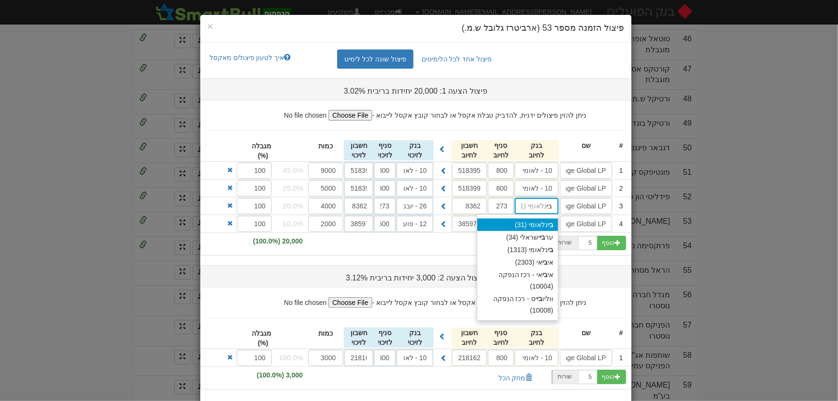
click at [531, 220] on div "בי נלאומי (31)" at bounding box center [517, 224] width 81 height 12
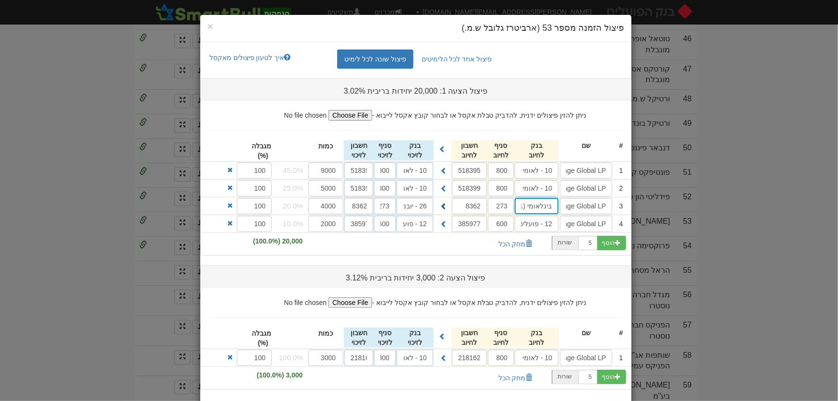
type input "בינלאומי (31)"
click at [447, 204] on span at bounding box center [443, 206] width 7 height 7
type input "בינלאומי (31)"
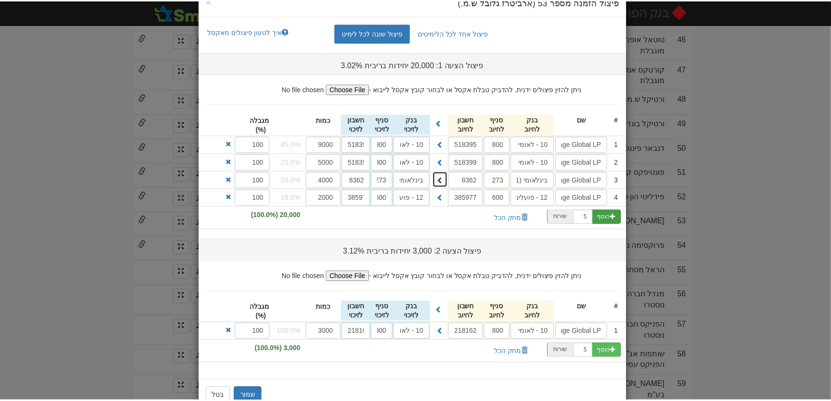
scroll to position [49, 0]
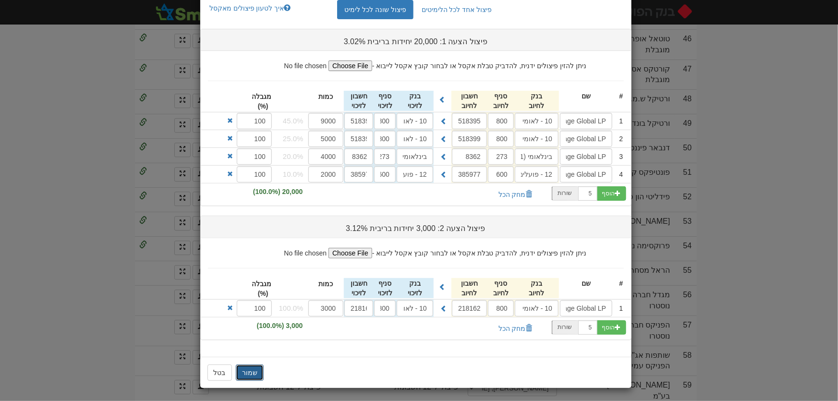
click at [252, 371] on button "שמור" at bounding box center [250, 372] width 28 height 16
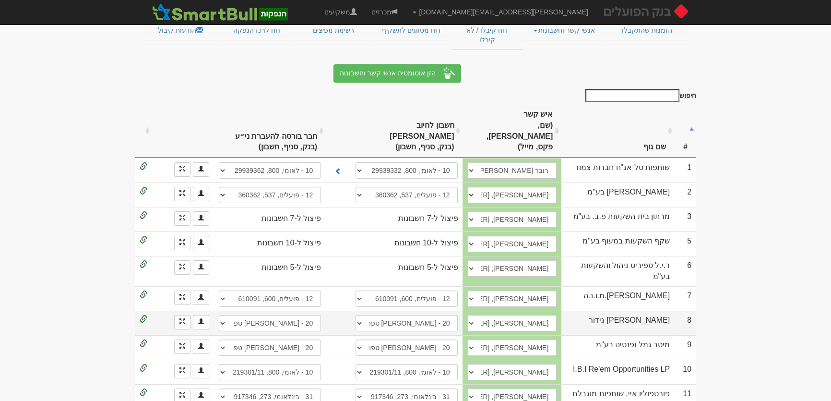
scroll to position [0, 0]
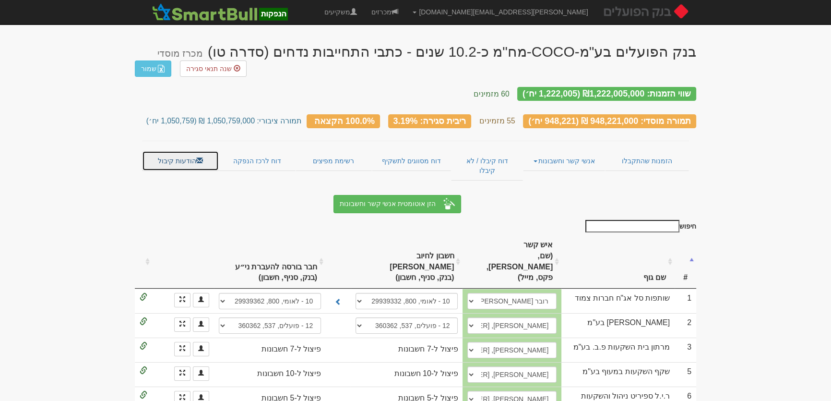
click at [171, 151] on link "הודעות קיבול" at bounding box center [180, 161] width 77 height 20
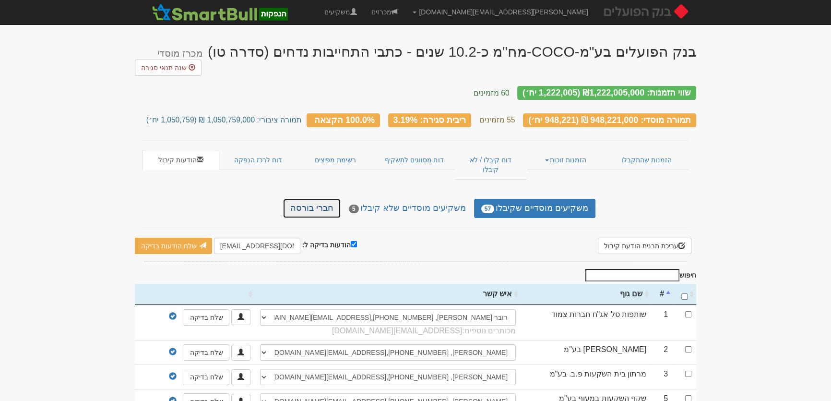
click at [319, 199] on link "חברי בורסה" at bounding box center [312, 208] width 58 height 19
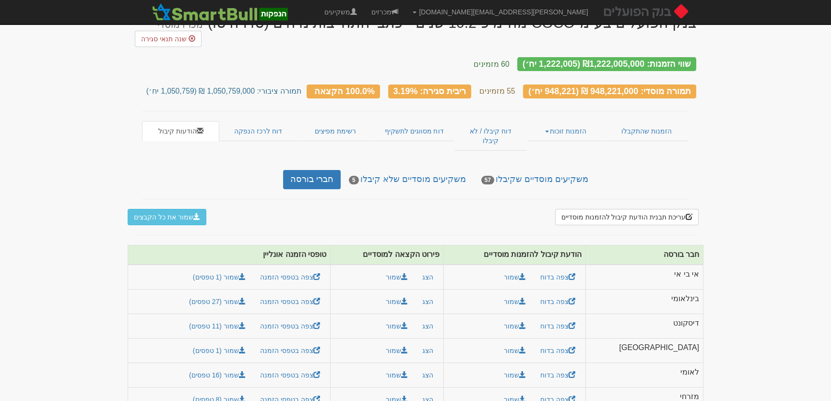
scroll to position [54, 0]
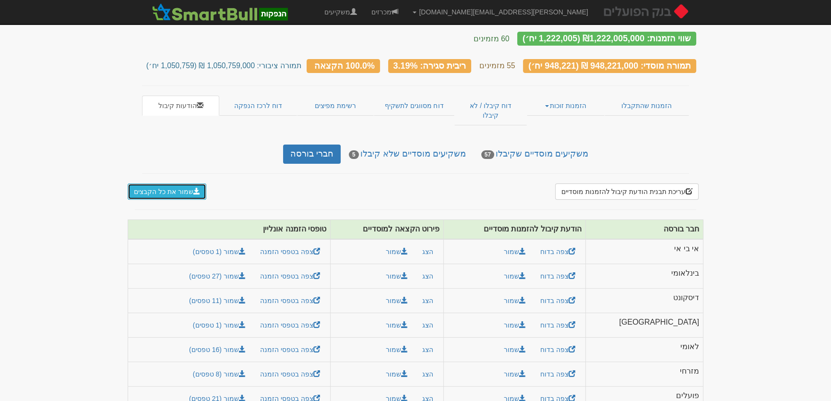
click at [148, 183] on button "שמור את כל הקבצים" at bounding box center [167, 191] width 79 height 16
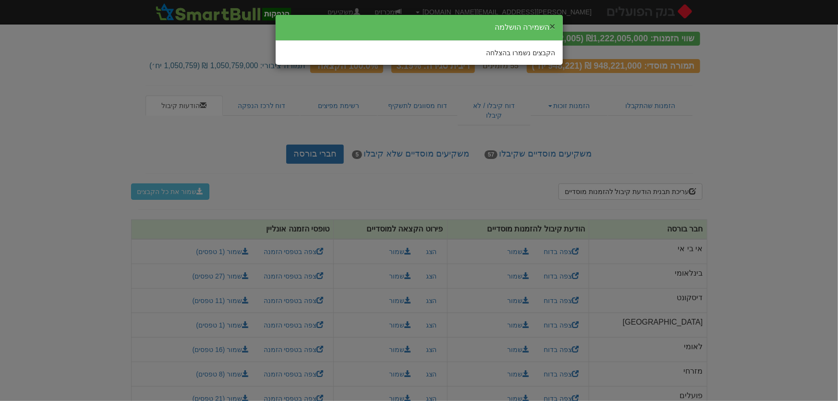
click at [553, 22] on button "×" at bounding box center [552, 26] width 6 height 10
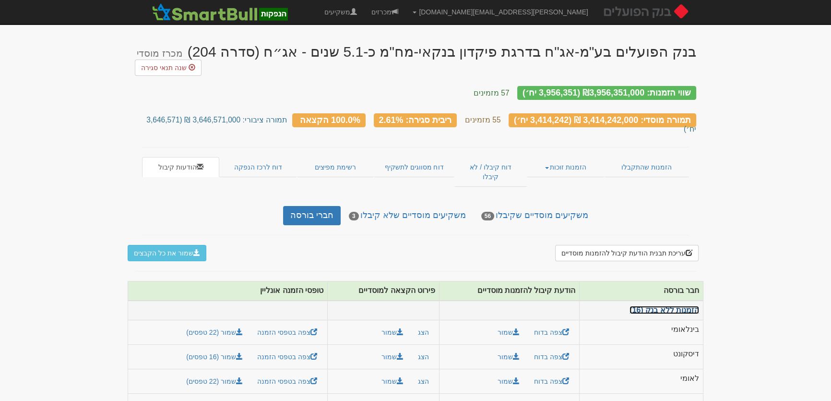
click at [663, 306] on link "הזמנות ללא בנק (16)" at bounding box center [665, 310] width 70 height 8
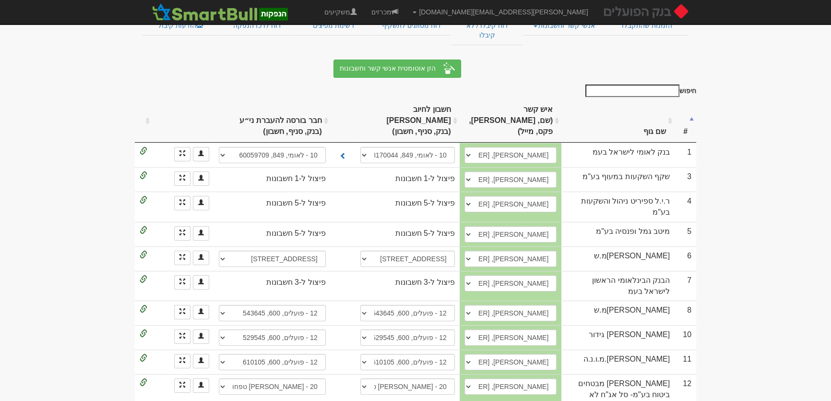
scroll to position [349, 0]
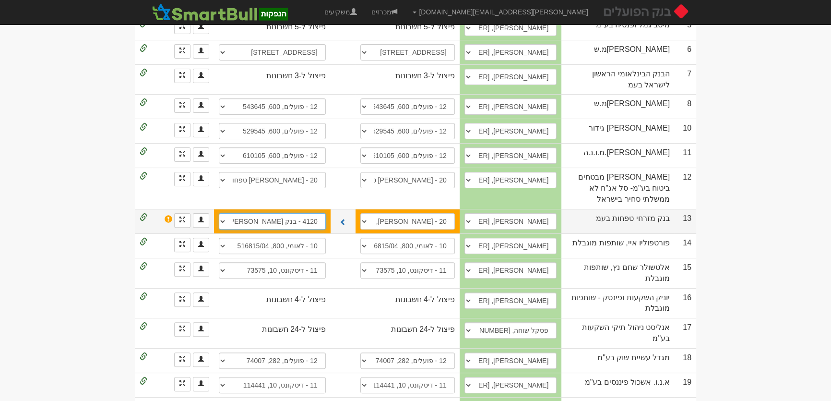
click at [267, 213] on select "20 - מזרחי טפחות, 80, 943381 20 - מזרחי טפחות, 80, 943365 4120 - בנק מזרחי טפחו…" at bounding box center [272, 221] width 107 height 16
select select "65f97e06576d0f3f8283a828"
click at [219, 213] on select "20 - מזרחי טפחות, 80, 943381 20 - מזרחי טפחות, 80, 943365 4120 - בנק מזרחי טפחו…" at bounding box center [272, 221] width 107 height 16
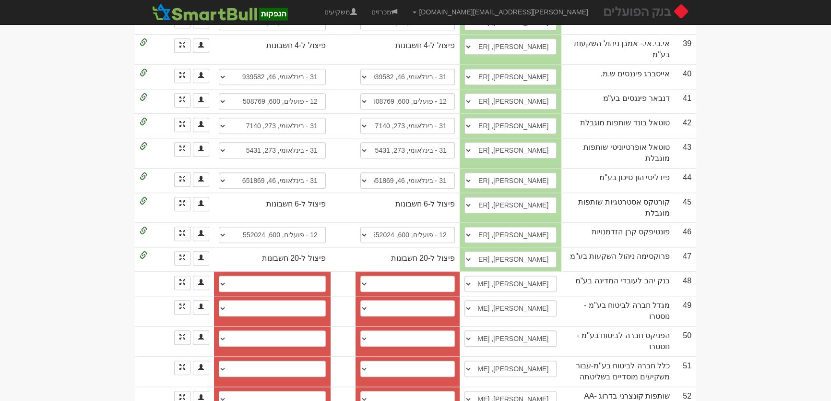
scroll to position [1222, 0]
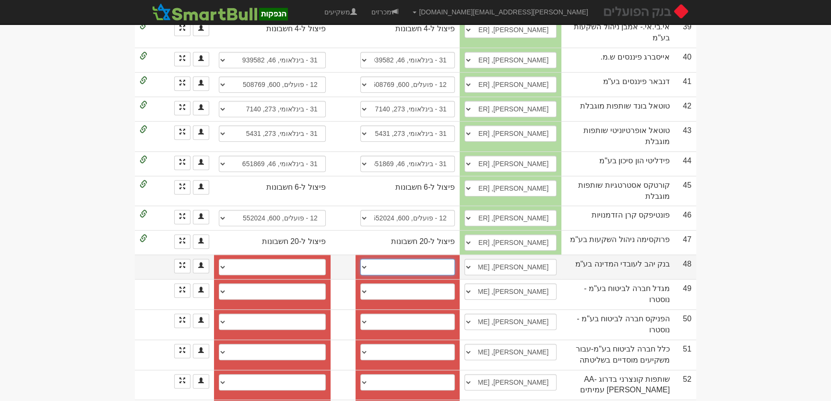
click at [439, 259] on select "חשבון חדש" at bounding box center [407, 267] width 95 height 16
select select "new_billing"
click at [370, 259] on select "חשבון חדש" at bounding box center [407, 267] width 95 height 16
select select
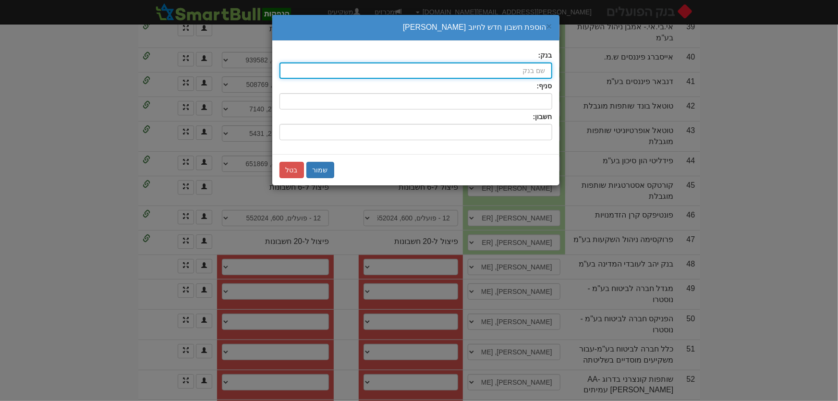
click at [533, 74] on input "בנק:" at bounding box center [415, 70] width 273 height 16
type input "יהב (4)"
type input "יהב"
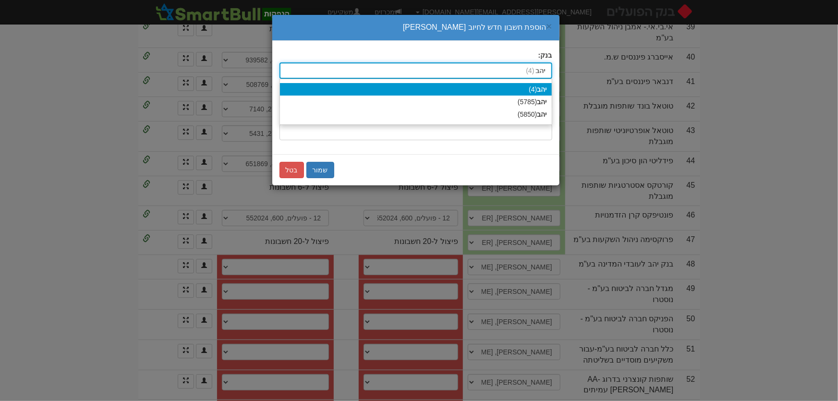
click at [545, 88] on strong "יהב" at bounding box center [542, 89] width 10 height 8
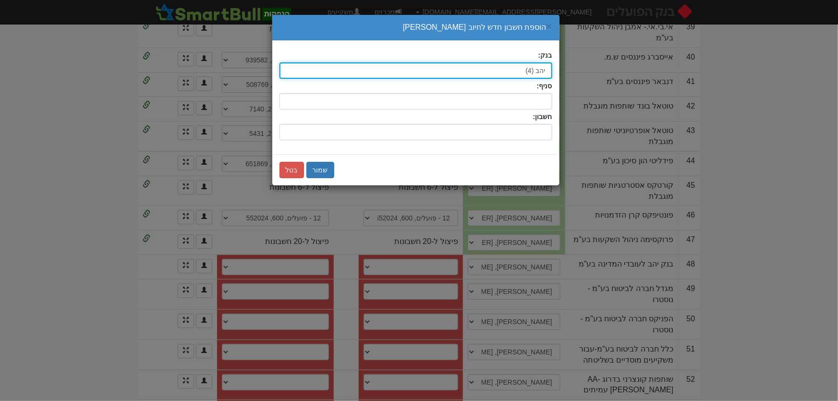
type input "יהב (4)"
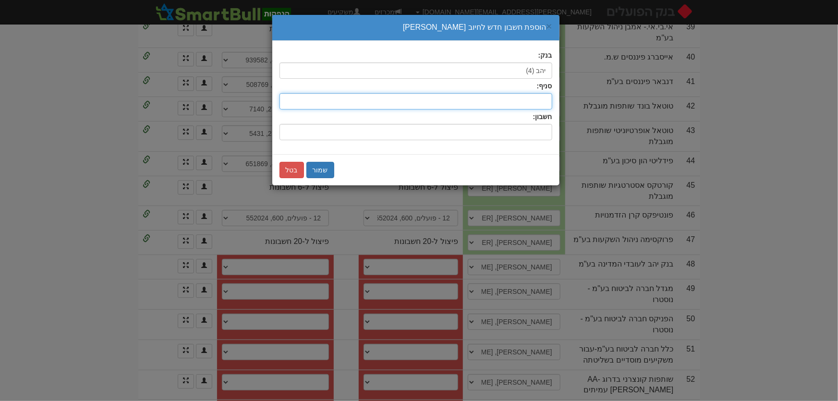
click at [546, 96] on input "סניף:" at bounding box center [415, 101] width 273 height 16
type input "147"
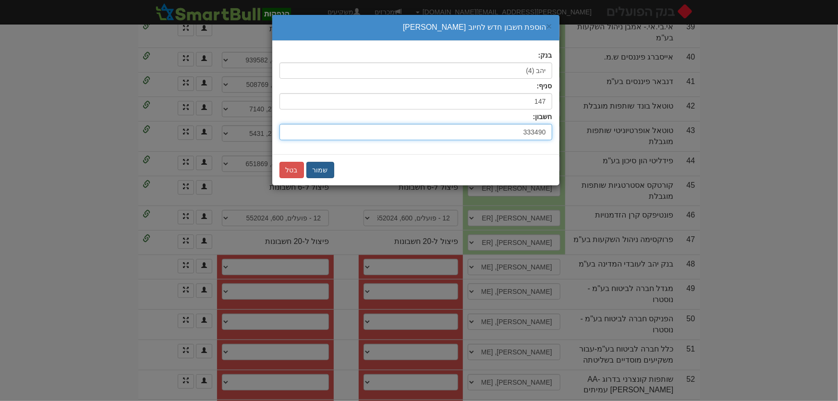
type input "333490"
click at [320, 169] on button "שמור" at bounding box center [320, 170] width 28 height 16
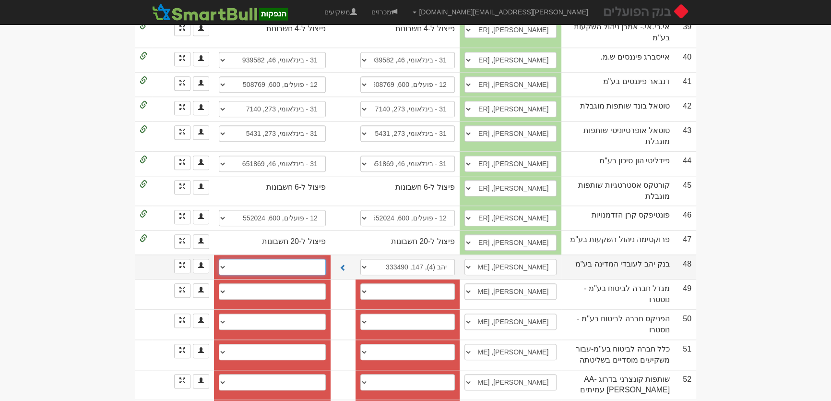
click at [326, 259] on select "חשבון חדש" at bounding box center [272, 267] width 107 height 16
select select "new_securities"
click at [222, 259] on select "חשבון חדש" at bounding box center [272, 267] width 107 height 16
select select
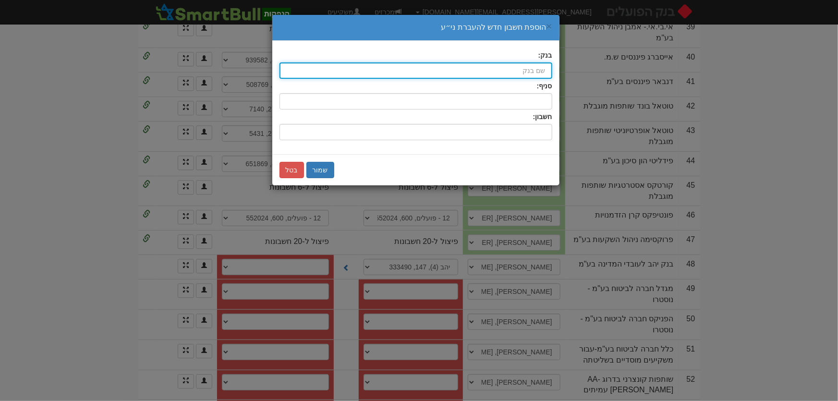
click at [516, 68] on input "בנק:" at bounding box center [415, 70] width 273 height 16
type input "יהב (4)"
type input "יהב"
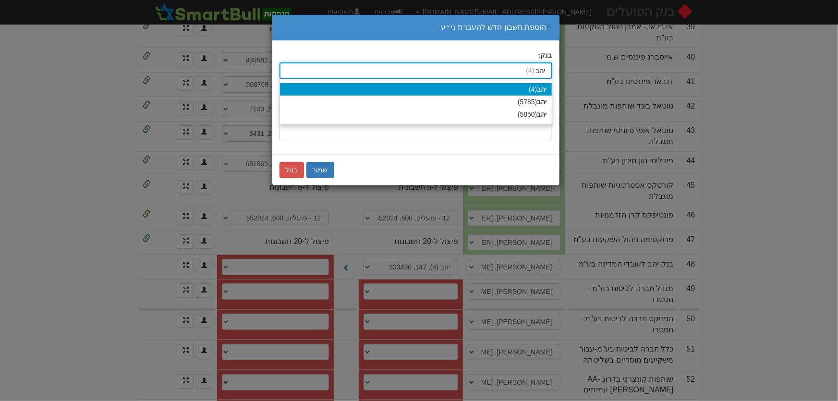
click at [542, 88] on strong "יהב" at bounding box center [542, 89] width 10 height 8
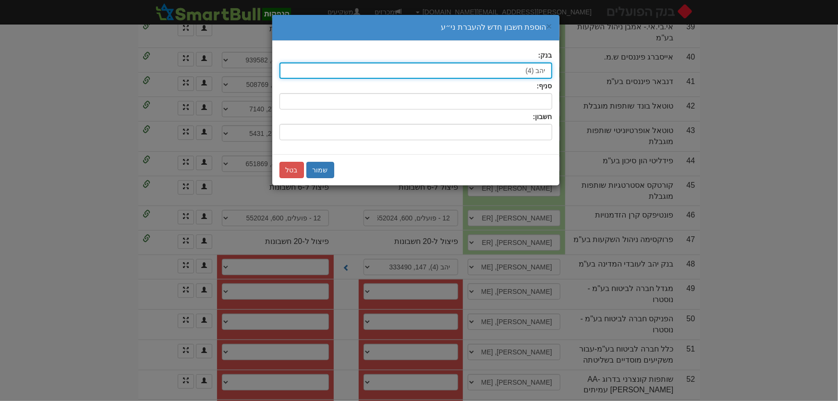
type input "יהב (4)"
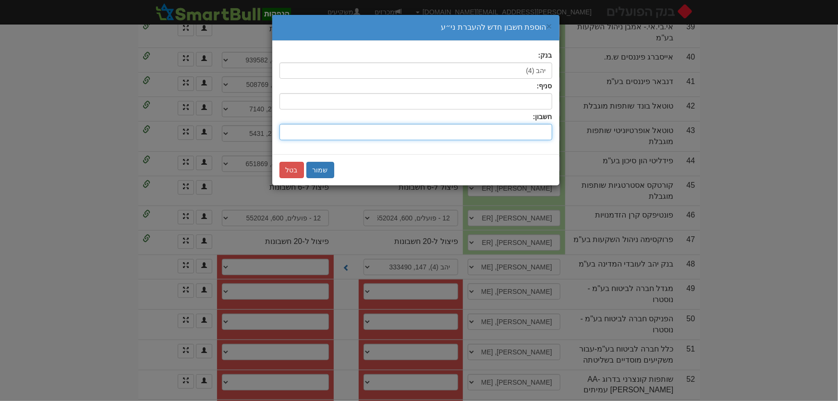
click at [539, 133] on input "חשבון:" at bounding box center [415, 132] width 273 height 16
type input "458501"
click at [319, 169] on button "שמור" at bounding box center [320, 170] width 28 height 16
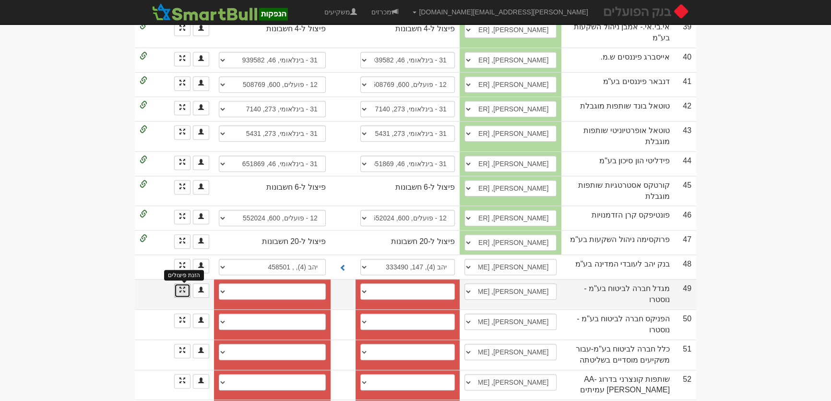
click at [180, 287] on span at bounding box center [183, 290] width 6 height 6
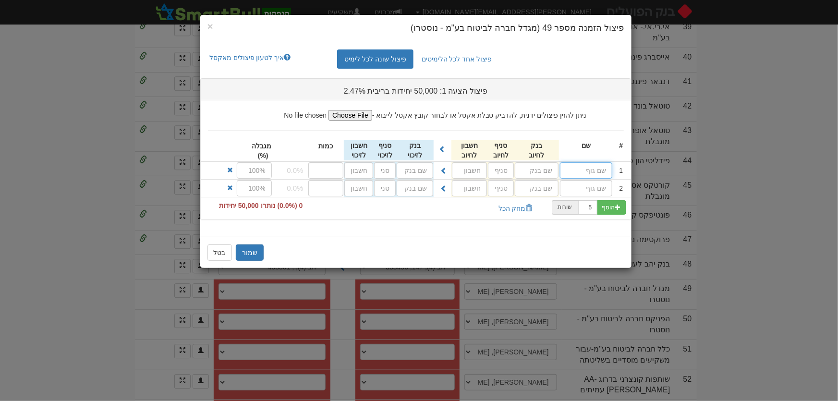
click at [590, 169] on input "text" at bounding box center [586, 170] width 52 height 16
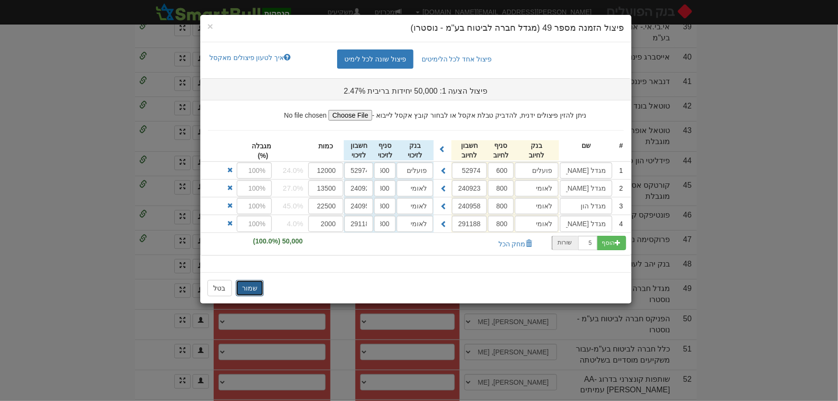
click at [250, 285] on button "שמור" at bounding box center [250, 288] width 28 height 16
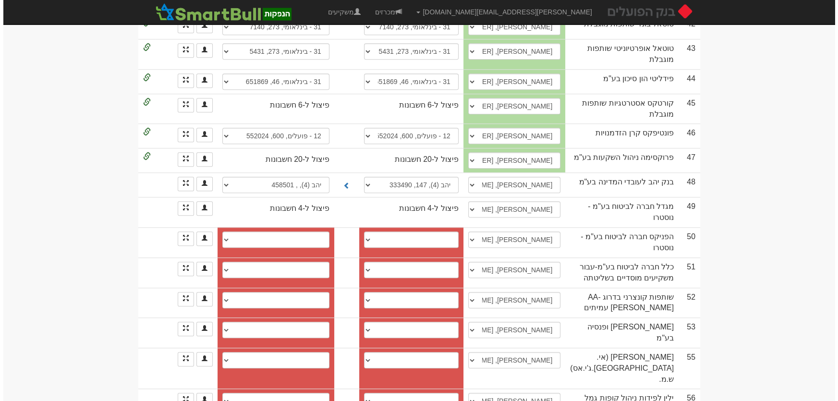
scroll to position [1309, 0]
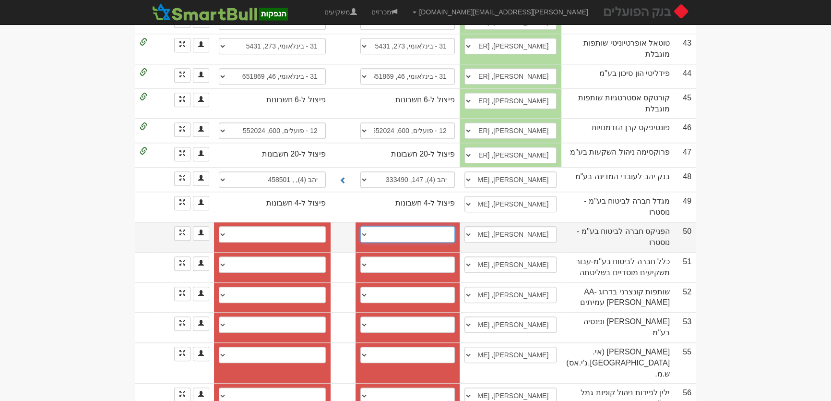
click at [425, 226] on select "מזרחי, 61, 368601 הפועלים, 600, 642031 פועלים, 600, 151184 פועלים, 600, 642015 …" at bounding box center [407, 234] width 95 height 16
select select "56e5421392270d110075976f"
click at [367, 226] on select "מזרחי, 61, 368601 הפועלים, 600, 642031 פועלים, 600, 151184 פועלים, 600, 642015 …" at bounding box center [407, 234] width 95 height 16
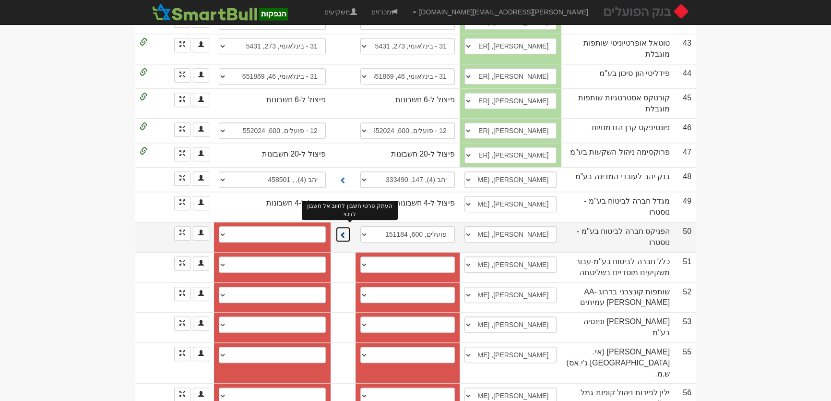
click at [350, 226] on button at bounding box center [343, 234] width 15 height 16
select select "56e5421392270d1100759770"
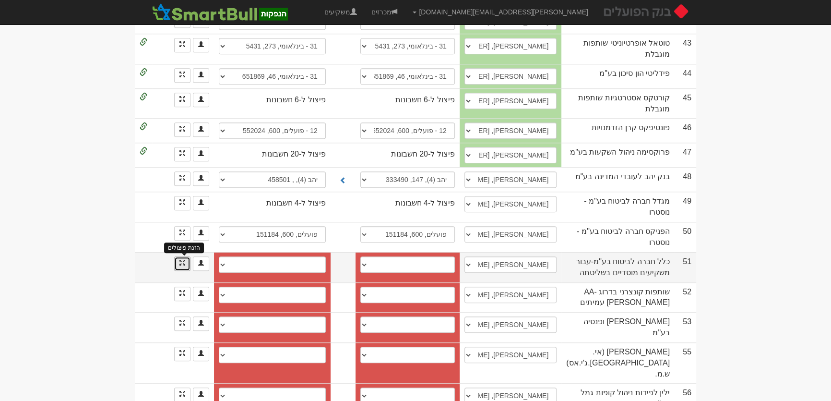
click at [180, 260] on span at bounding box center [183, 263] width 6 height 6
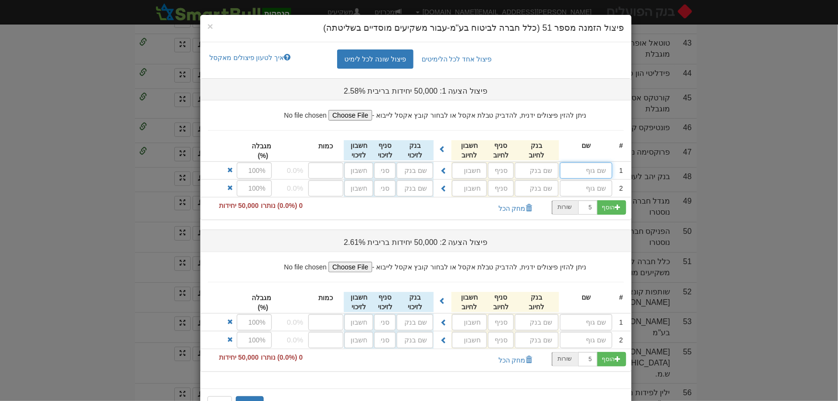
click at [596, 172] on input "text" at bounding box center [586, 170] width 52 height 16
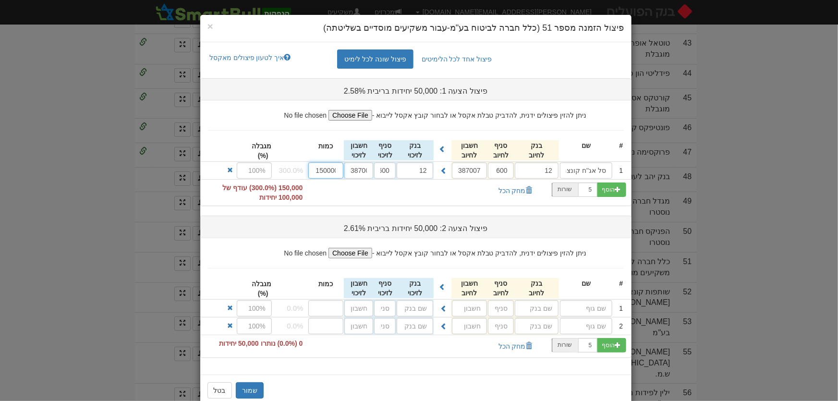
click at [329, 172] on input "150000" at bounding box center [326, 170] width 36 height 16
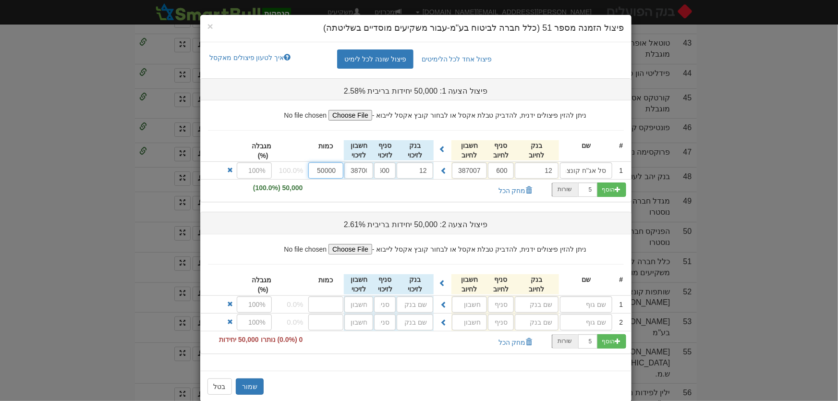
type input "50000"
click at [578, 301] on input "text" at bounding box center [586, 304] width 52 height 16
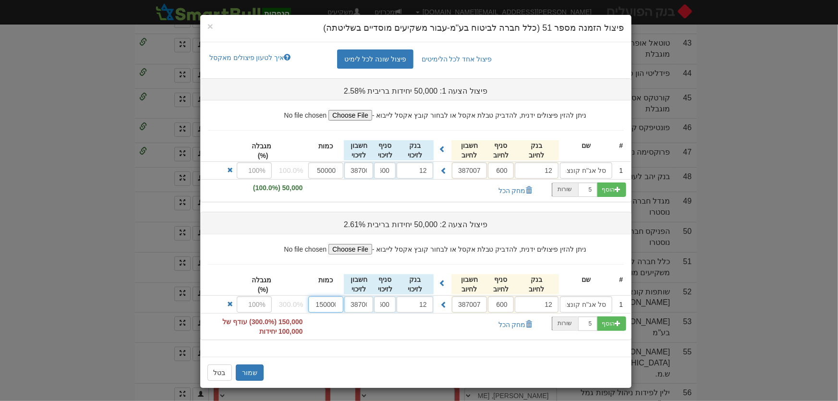
click at [333, 302] on input "150000" at bounding box center [326, 304] width 36 height 16
type input "5000"
click at [250, 370] on button "שמור" at bounding box center [250, 372] width 28 height 16
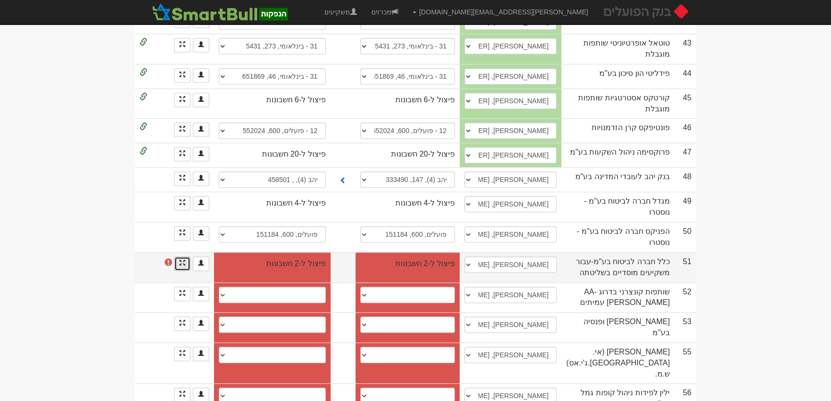
click at [181, 256] on link at bounding box center [182, 263] width 16 height 14
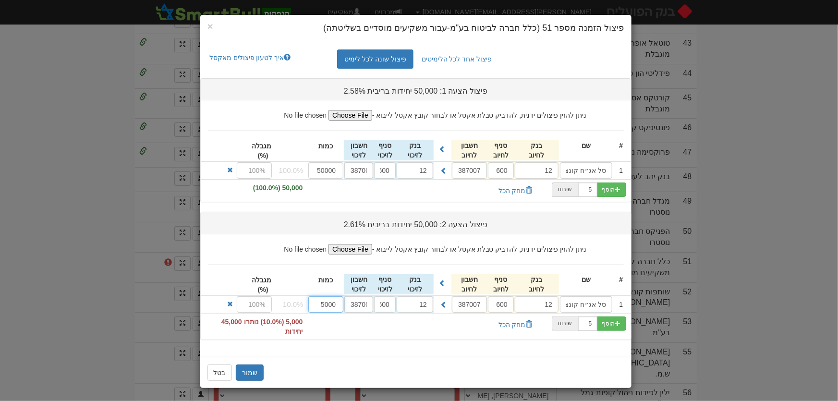
click at [334, 304] on input "5000" at bounding box center [326, 304] width 36 height 16
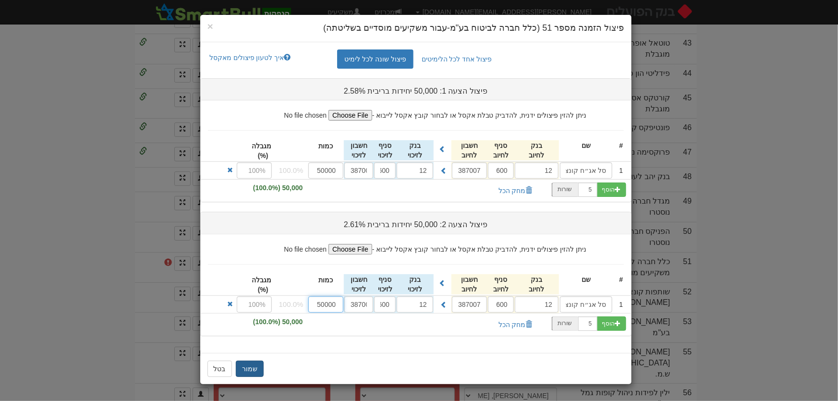
type input "50000"
click at [253, 365] on button "שמור" at bounding box center [250, 368] width 28 height 16
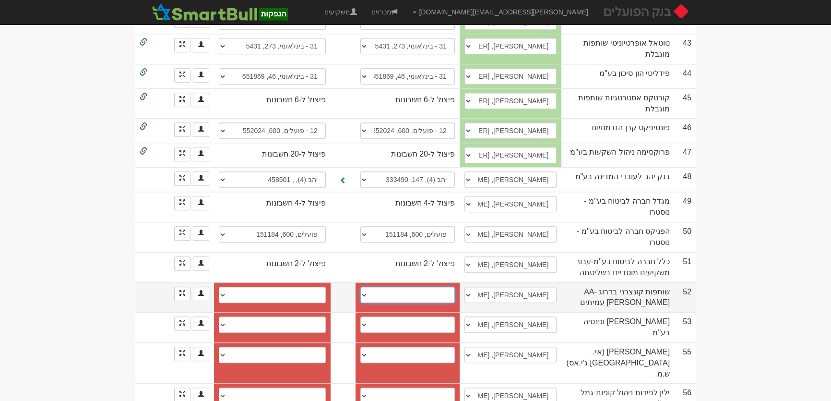
click at [455, 287] on select "חשבון חדש" at bounding box center [407, 295] width 95 height 16
select select "new_billing"
click at [370, 287] on select "חשבון חדש" at bounding box center [407, 295] width 95 height 16
select select
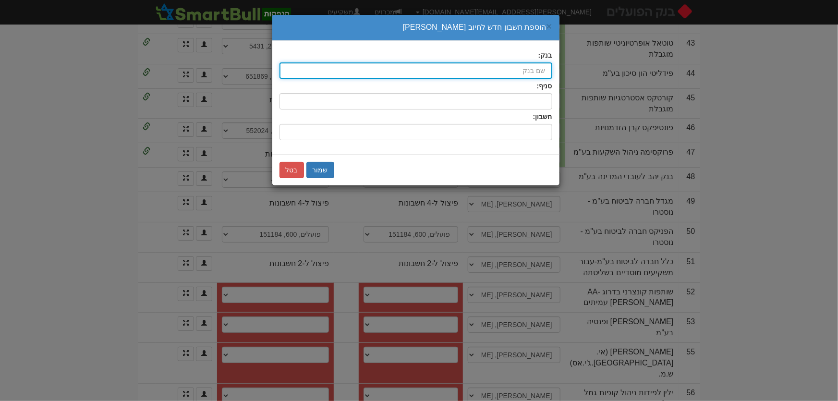
click at [540, 70] on input "בנק:" at bounding box center [415, 70] width 273 height 16
type input "פועלים (12)"
type input "פ"
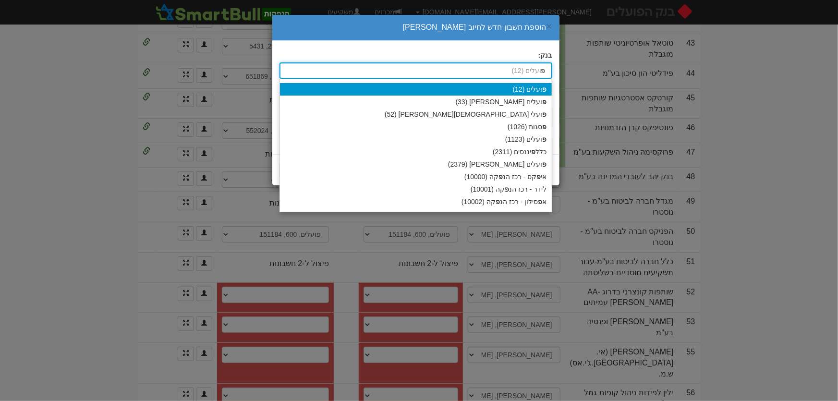
click at [542, 85] on strong "פ" at bounding box center [544, 89] width 4 height 8
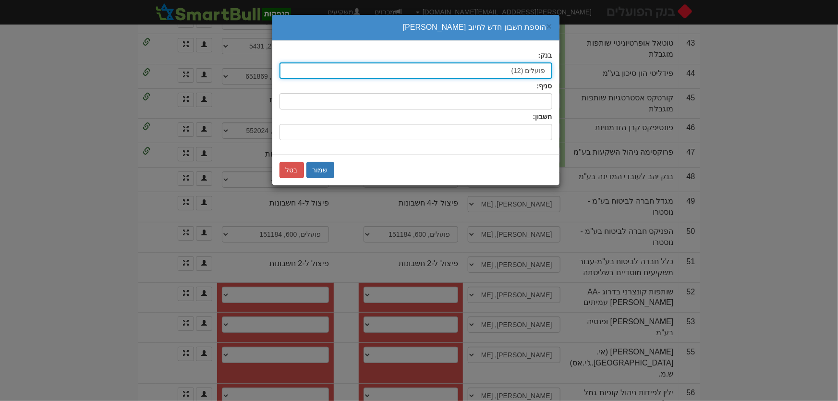
type input "פועלים (12)"
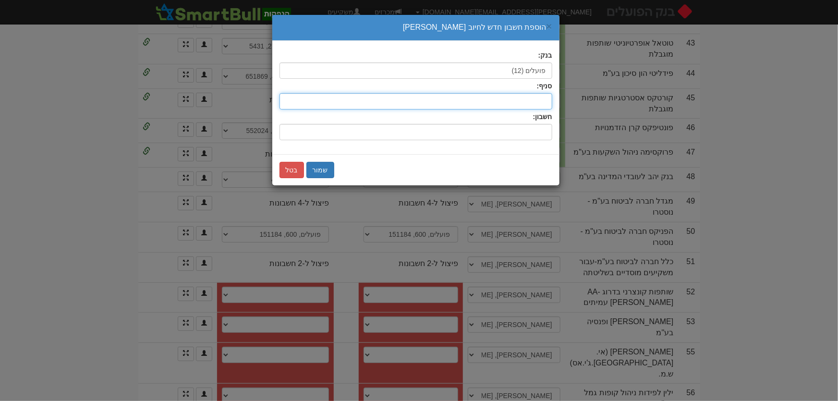
click at [540, 100] on input "סניף:" at bounding box center [415, 101] width 273 height 16
type input "600"
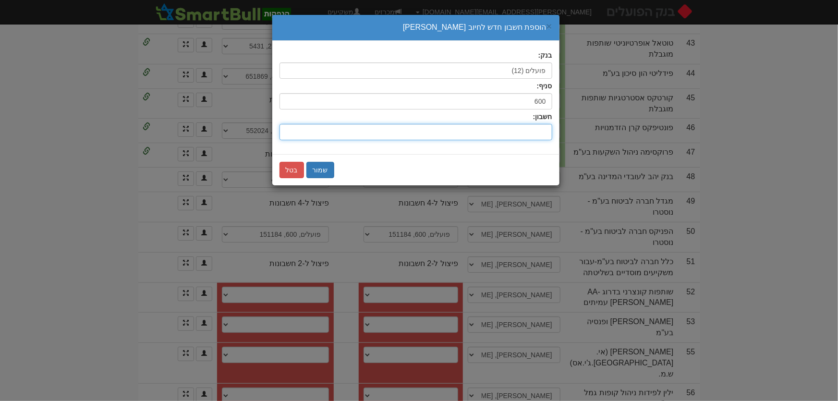
click at [536, 131] on input "חשבון:" at bounding box center [415, 132] width 273 height 16
type input "495225"
click at [317, 165] on button "שמור" at bounding box center [320, 170] width 28 height 16
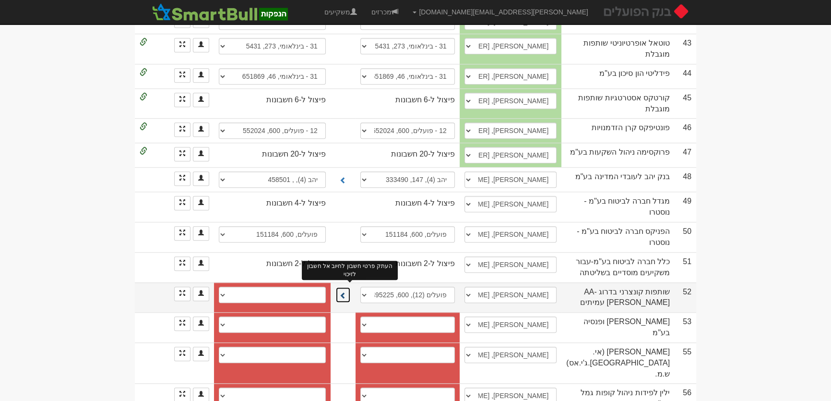
click at [347, 292] on span at bounding box center [343, 295] width 7 height 7
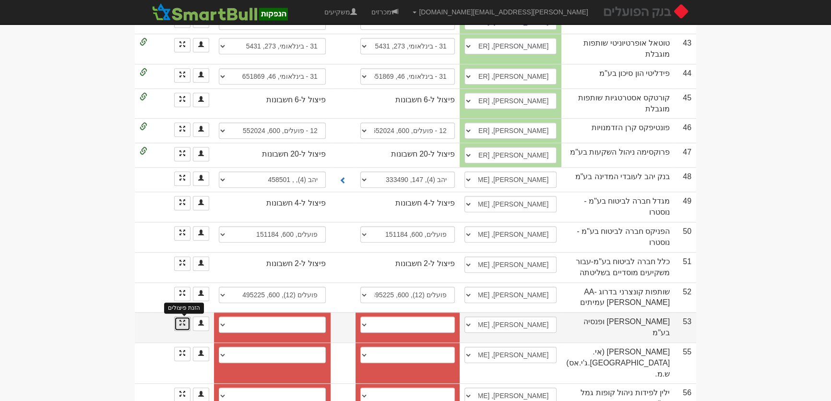
click at [180, 320] on span at bounding box center [183, 323] width 6 height 6
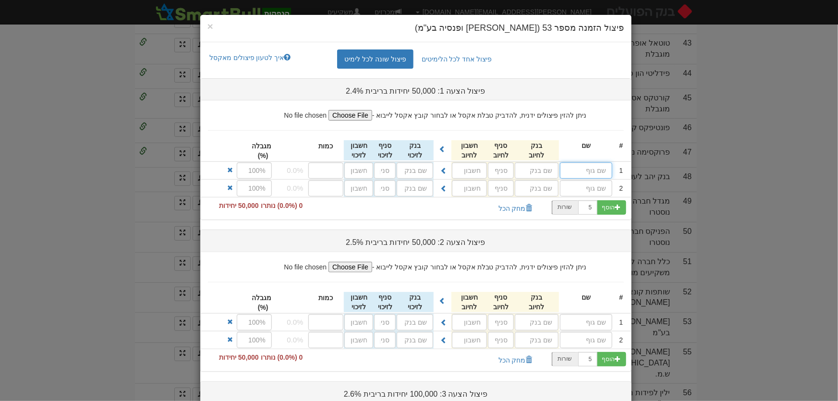
drag, startPoint x: 589, startPoint y: 168, endPoint x: 648, endPoint y: 175, distance: 59.4
click at [589, 168] on input "text" at bounding box center [586, 170] width 52 height 16
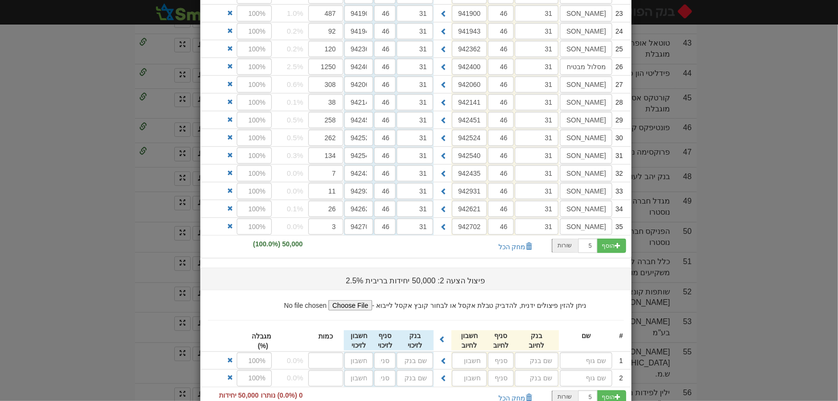
scroll to position [698, 0]
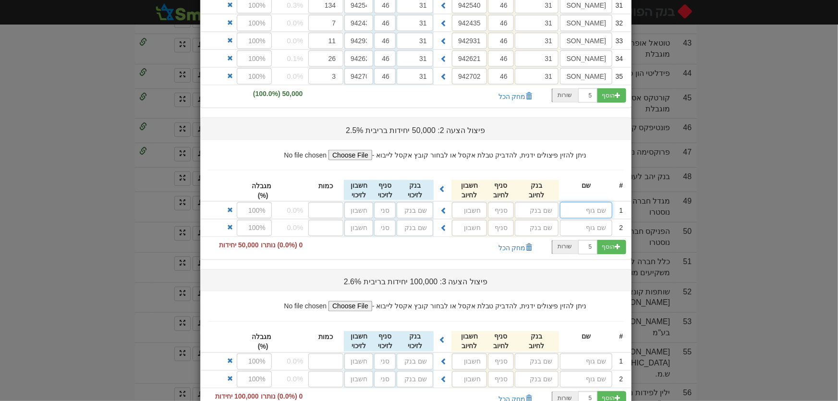
drag, startPoint x: 582, startPoint y: 205, endPoint x: 598, endPoint y: 203, distance: 15.5
click at [583, 205] on input "text" at bounding box center [586, 210] width 52 height 16
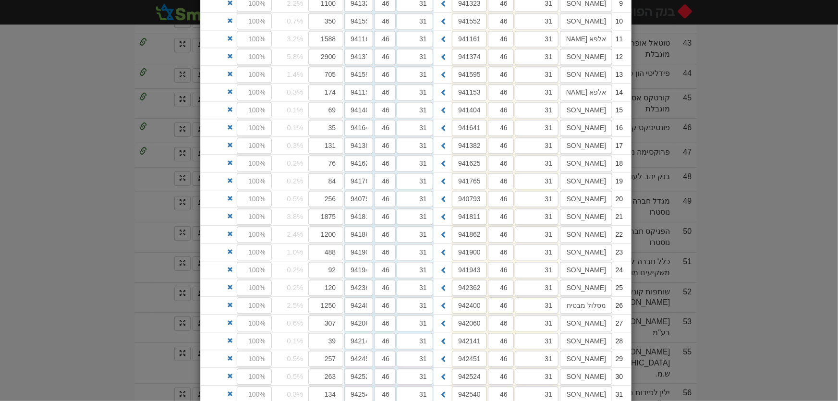
scroll to position [1349, 0]
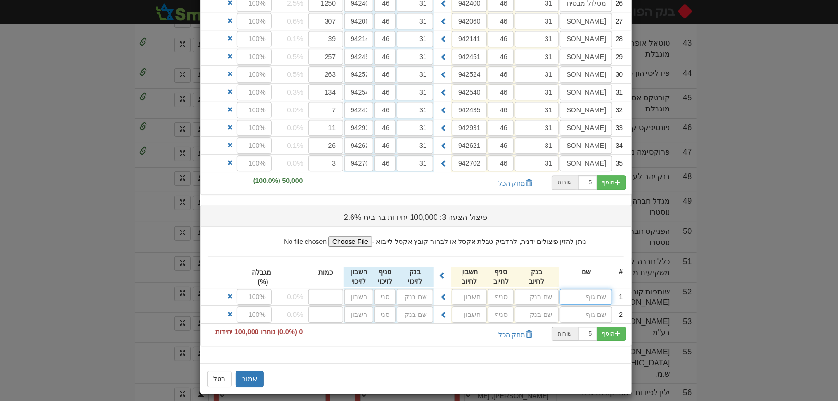
click at [584, 292] on input "text" at bounding box center [586, 296] width 52 height 16
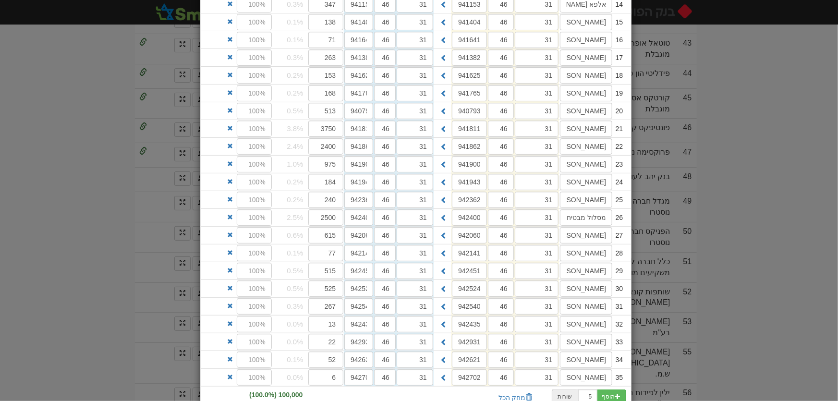
scroll to position [1932, 0]
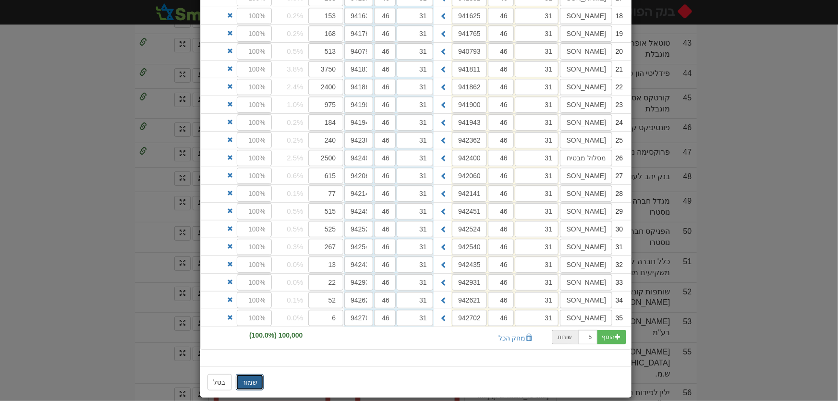
click at [252, 374] on button "שמור" at bounding box center [250, 382] width 28 height 16
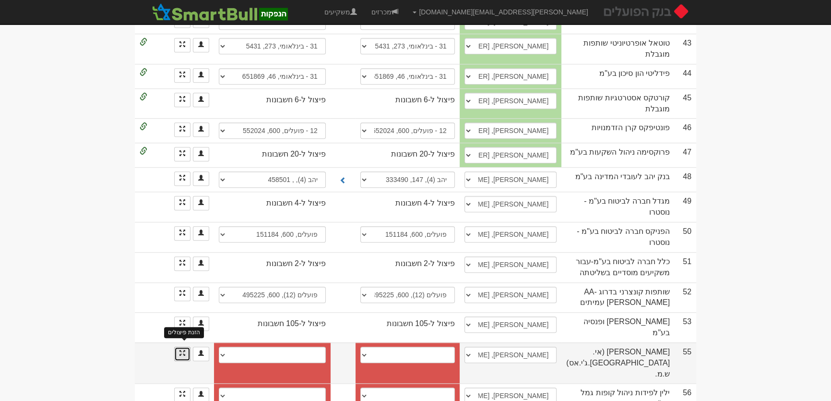
click at [183, 350] on span at bounding box center [183, 353] width 6 height 6
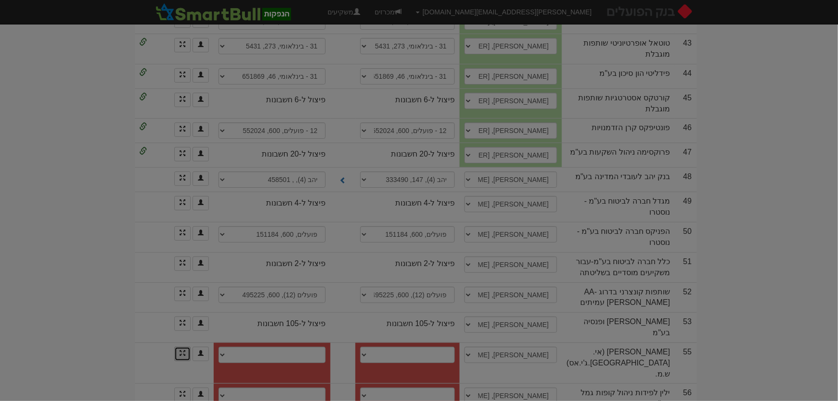
scroll to position [0, 0]
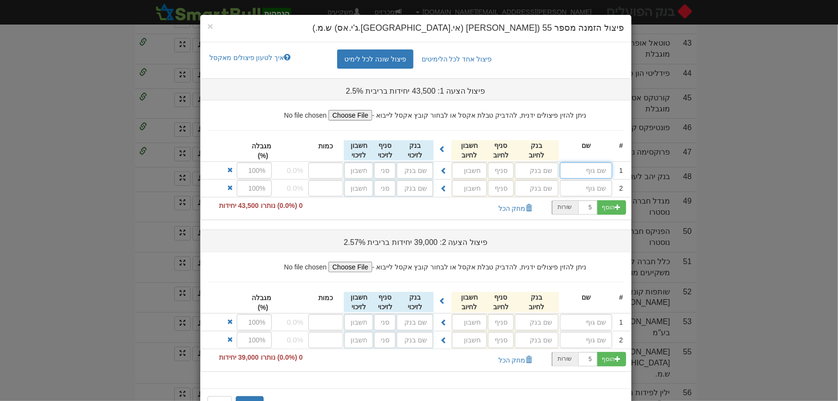
click at [600, 168] on input "text" at bounding box center [586, 170] width 52 height 16
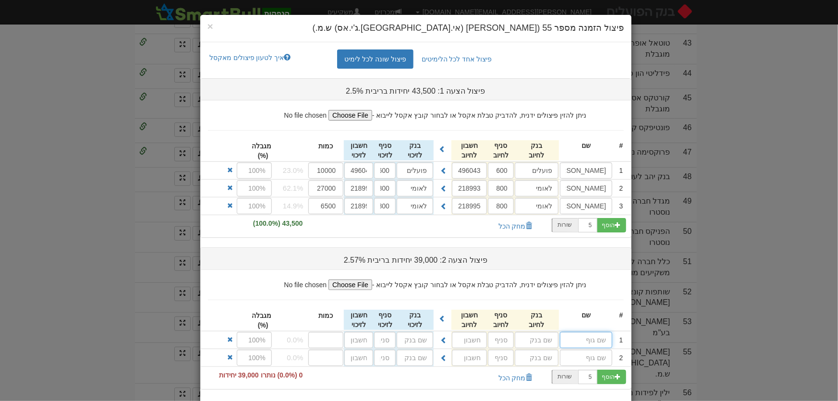
click at [594, 338] on input "text" at bounding box center [586, 340] width 52 height 16
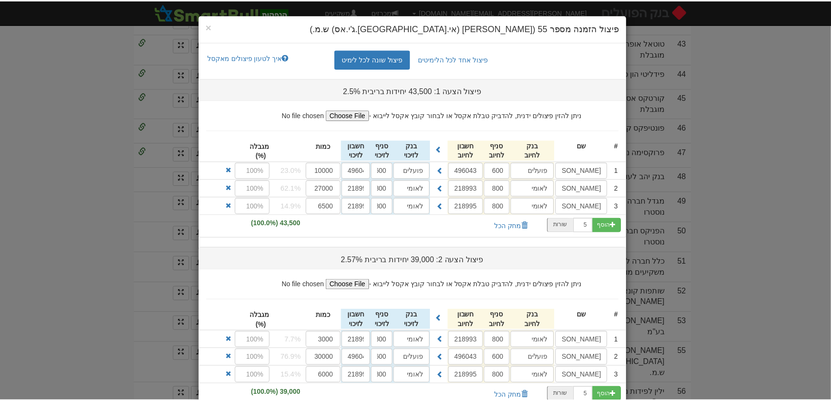
scroll to position [67, 0]
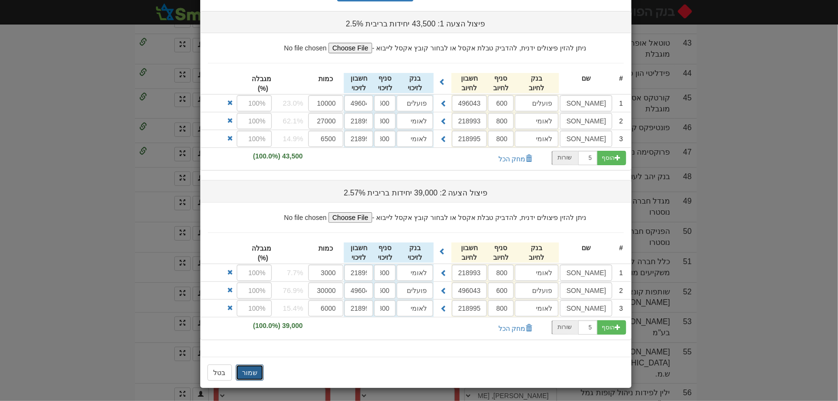
click at [257, 372] on button "שמור" at bounding box center [250, 372] width 28 height 16
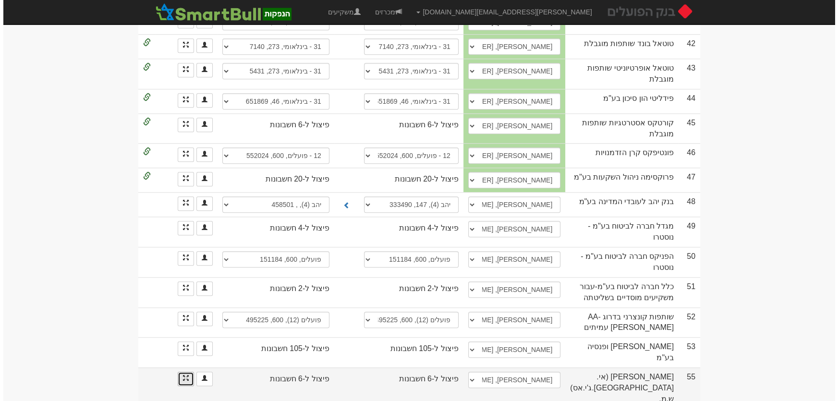
scroll to position [1382, 0]
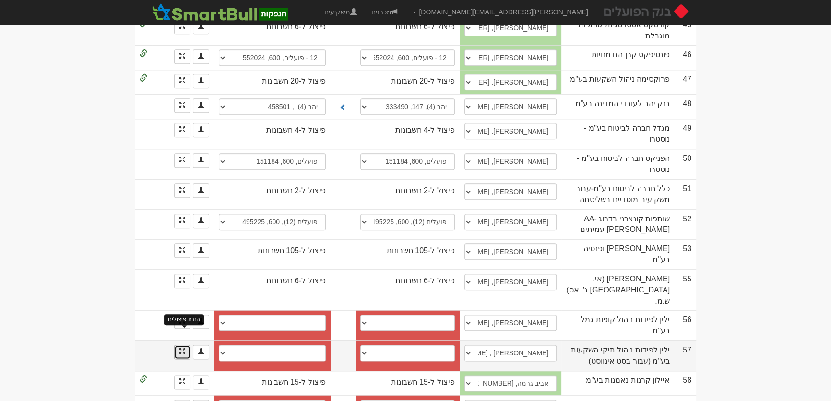
click at [183, 348] on span at bounding box center [183, 351] width 6 height 6
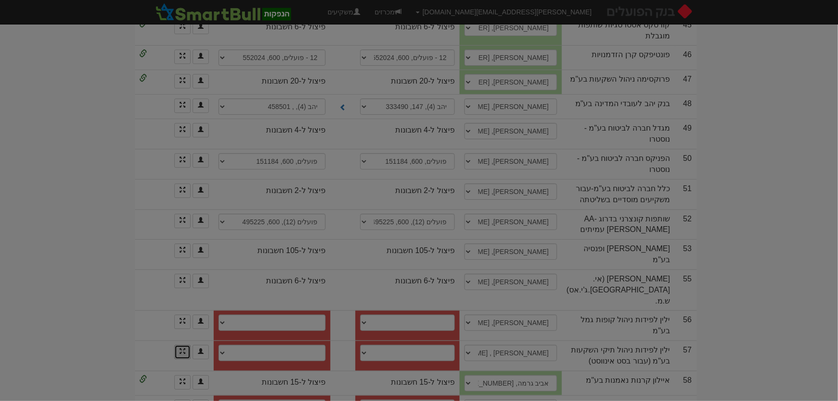
scroll to position [0, 0]
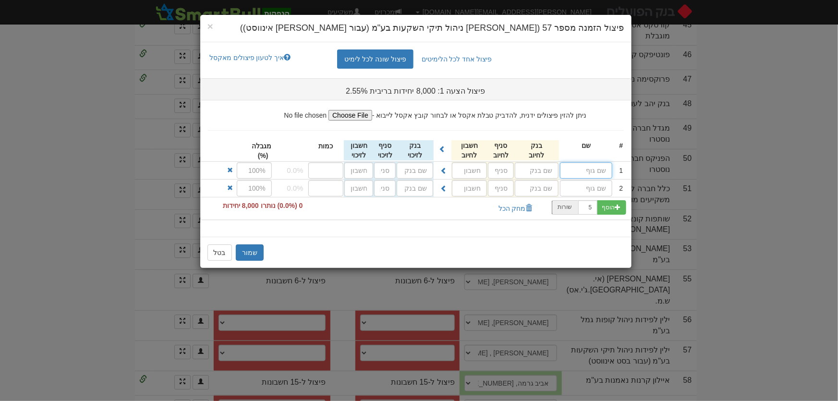
click at [577, 170] on input "text" at bounding box center [586, 170] width 52 height 16
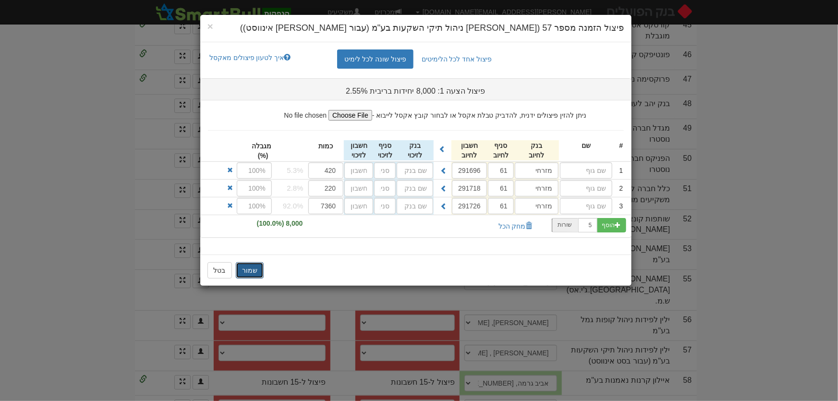
click at [244, 272] on button "שמור" at bounding box center [250, 270] width 28 height 16
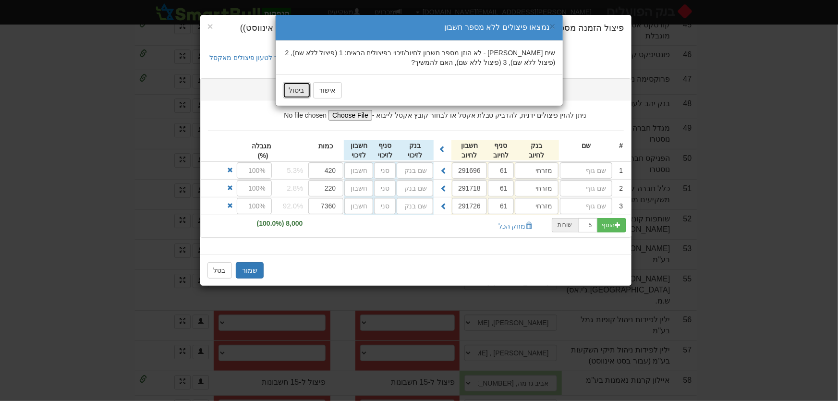
drag, startPoint x: 296, startPoint y: 92, endPoint x: 389, endPoint y: 135, distance: 102.2
click at [296, 91] on button "ביטול" at bounding box center [297, 90] width 28 height 16
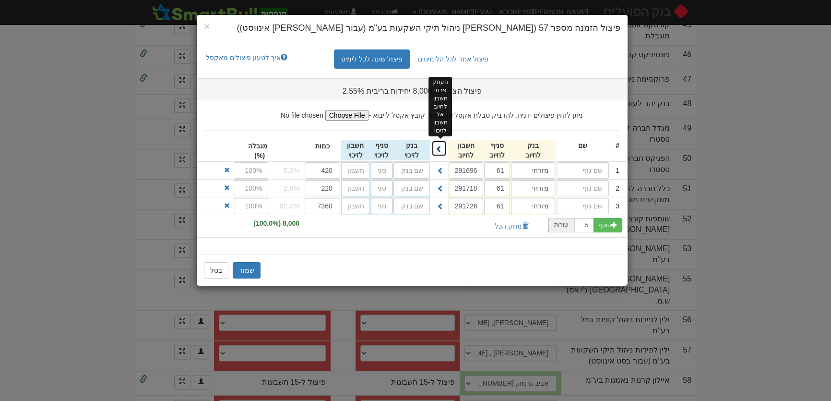
click at [441, 148] on span at bounding box center [439, 148] width 7 height 7
type input "מזרחי"
type input "61"
type input "291696"
type input "מזרחי"
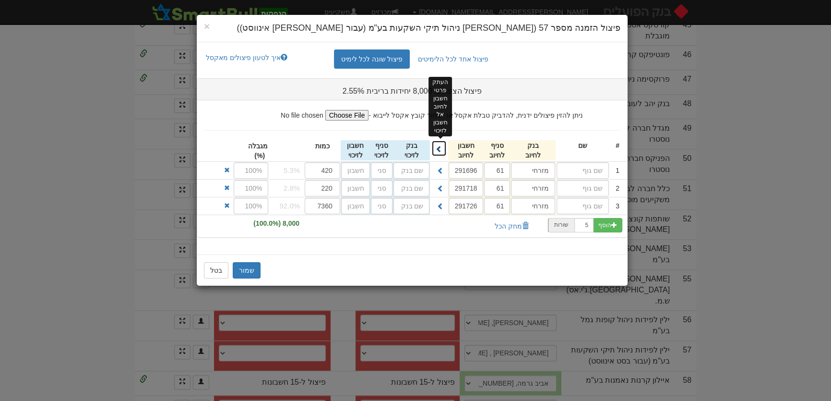
type input "61"
type input "291718"
type input "מזרחי"
type input "61"
type input "291726"
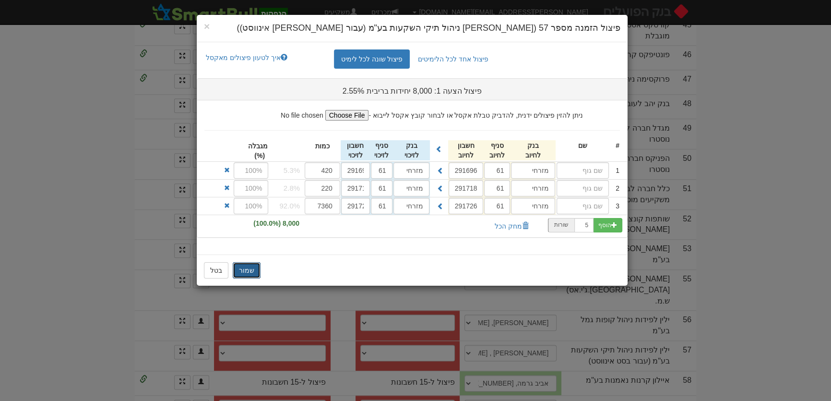
click at [252, 269] on button "שמור" at bounding box center [247, 270] width 28 height 16
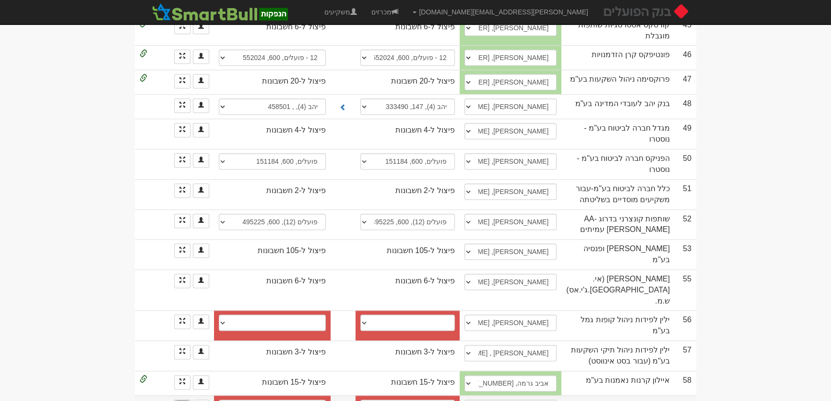
click at [184, 399] on link at bounding box center [182, 406] width 16 height 14
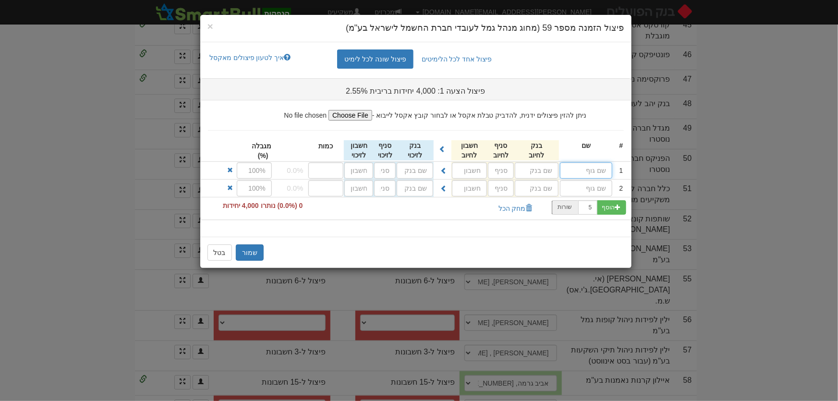
drag, startPoint x: 581, startPoint y: 168, endPoint x: 590, endPoint y: 168, distance: 9.1
click at [581, 168] on input "text" at bounding box center [586, 170] width 52 height 16
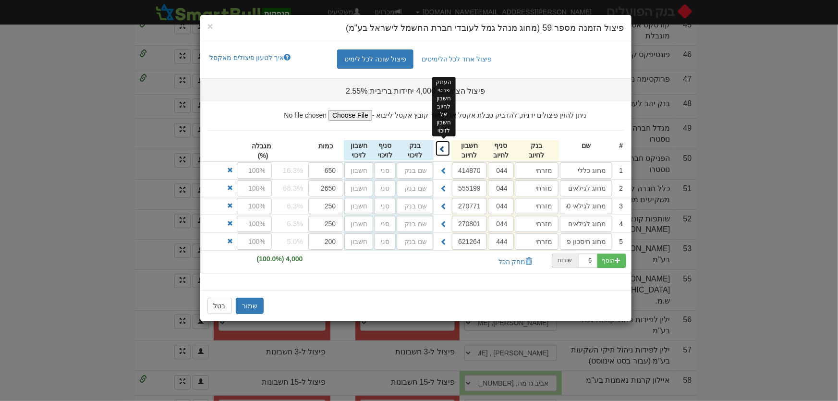
drag, startPoint x: 444, startPoint y: 142, endPoint x: 387, endPoint y: 257, distance: 128.8
click at [444, 144] on button at bounding box center [442, 148] width 15 height 16
type input "מזרחי"
type input "044"
type input "414870"
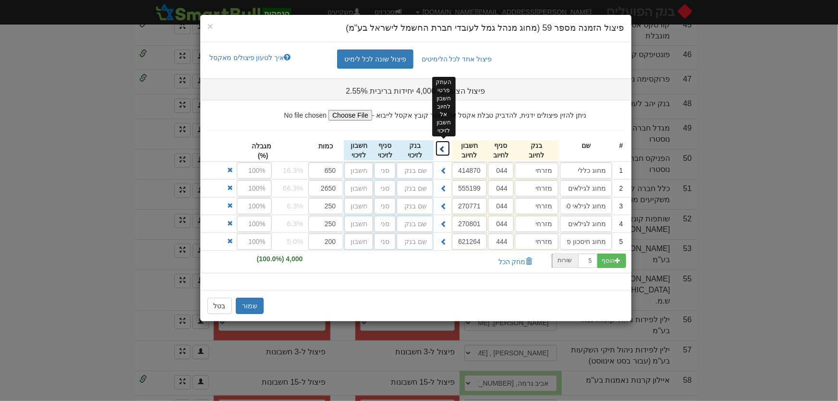
type input "מזרחי"
type input "044"
type input "555199"
type input "מזרחי"
type input "044"
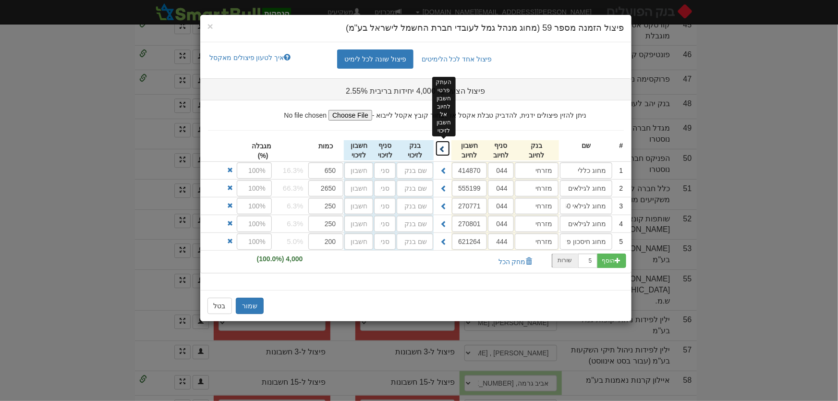
type input "270771"
type input "מזרחי"
type input "044"
type input "270801"
type input "מזרחי"
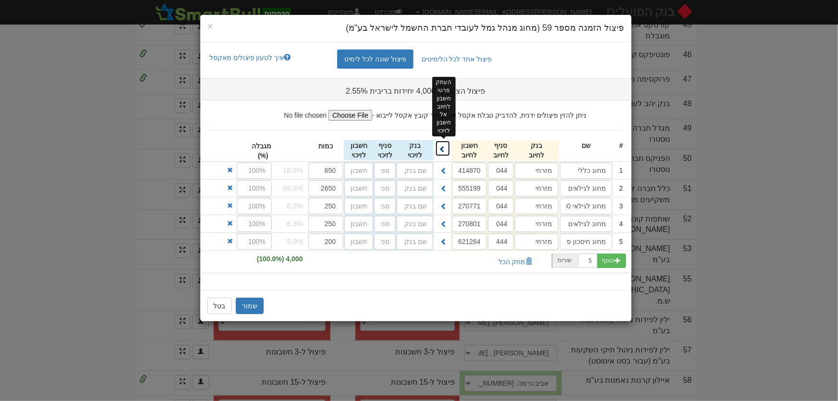
type input "444"
type input "621264"
drag, startPoint x: 250, startPoint y: 305, endPoint x: 257, endPoint y: 306, distance: 7.8
click at [250, 304] on button "שמור" at bounding box center [250, 306] width 28 height 16
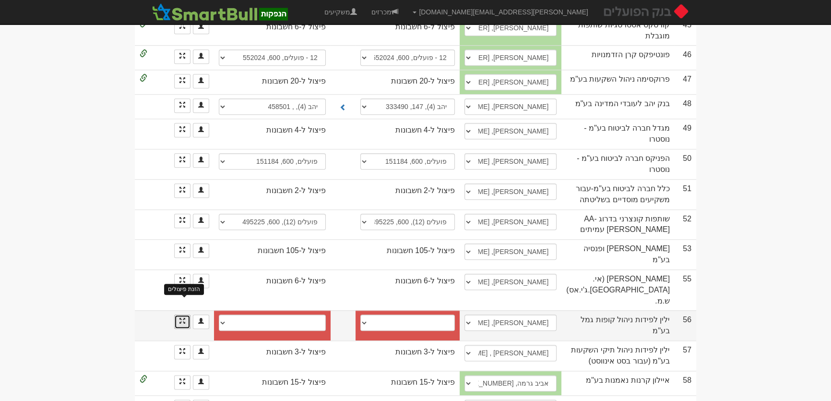
click at [180, 318] on span at bounding box center [183, 321] width 6 height 6
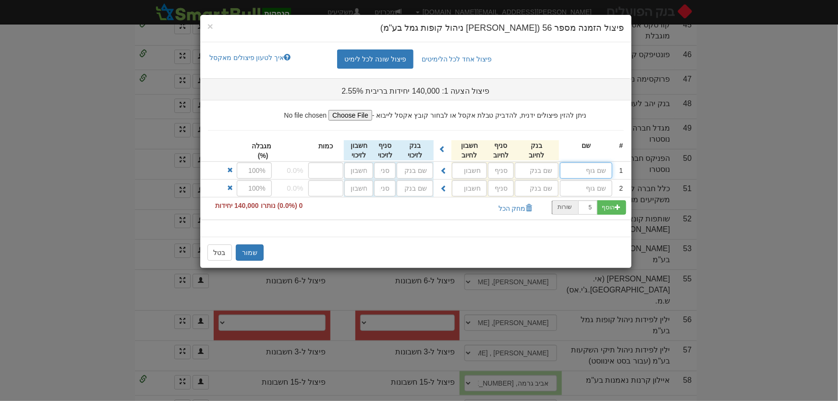
click at [596, 171] on input "text" at bounding box center [586, 170] width 52 height 16
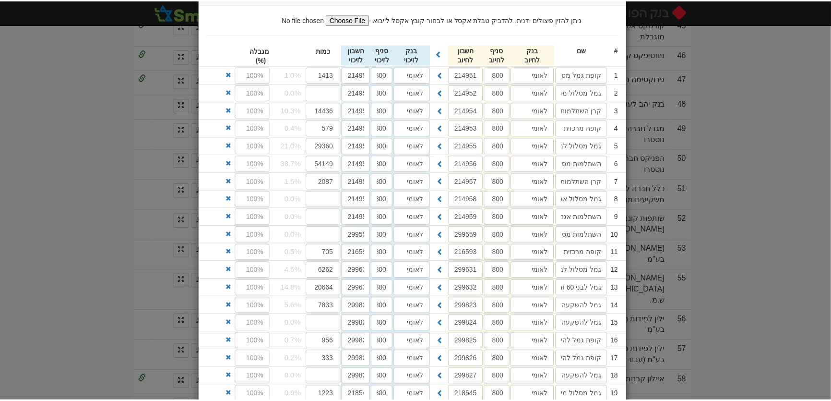
scroll to position [199, 0]
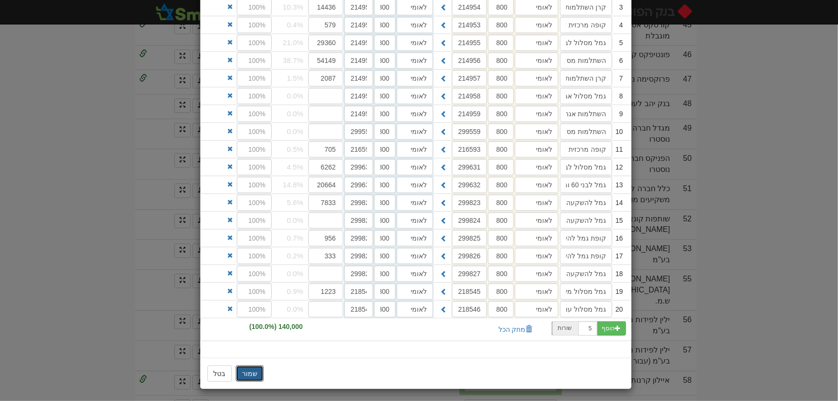
click at [240, 367] on button "שמור" at bounding box center [250, 373] width 28 height 16
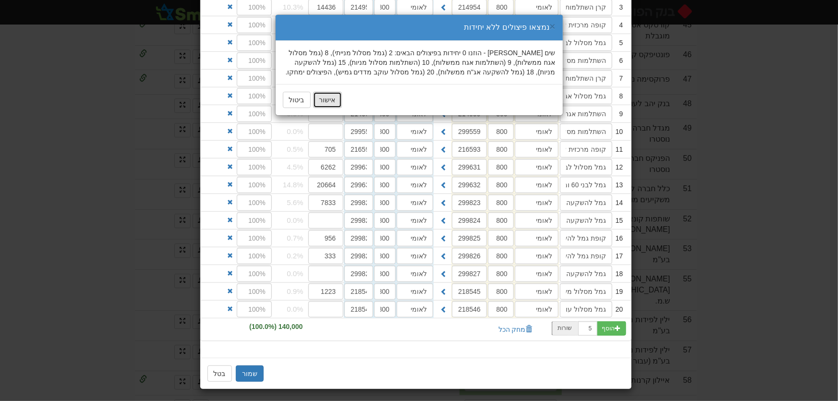
click at [330, 100] on button "אישור" at bounding box center [327, 100] width 29 height 16
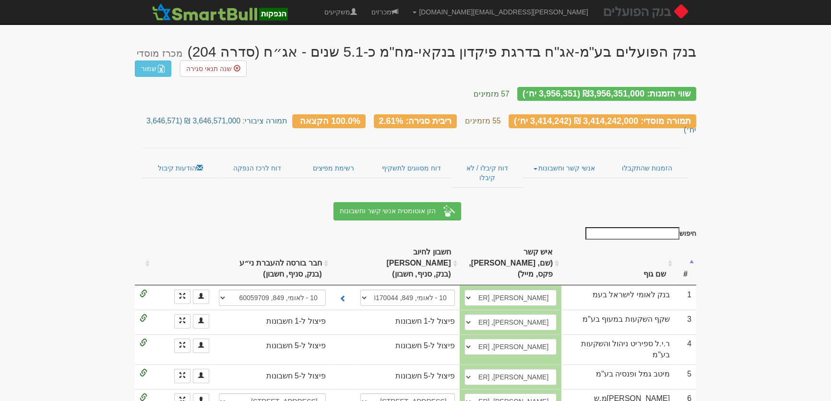
scroll to position [0, 0]
click at [168, 158] on link "הודעות קיבול" at bounding box center [180, 168] width 77 height 20
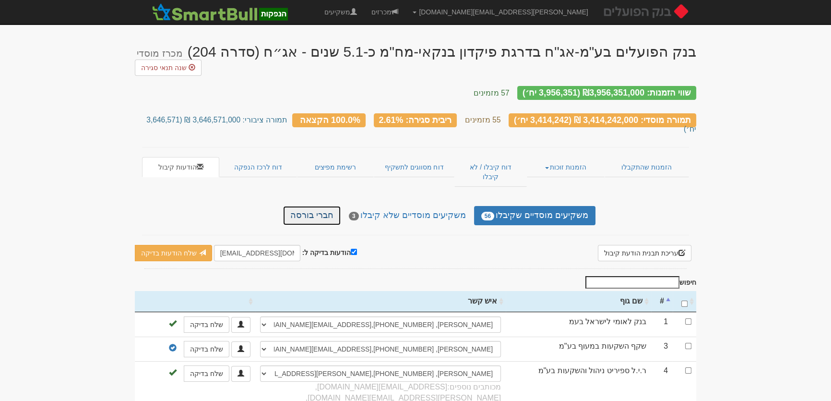
click at [329, 206] on link "חברי בורסה" at bounding box center [312, 215] width 58 height 19
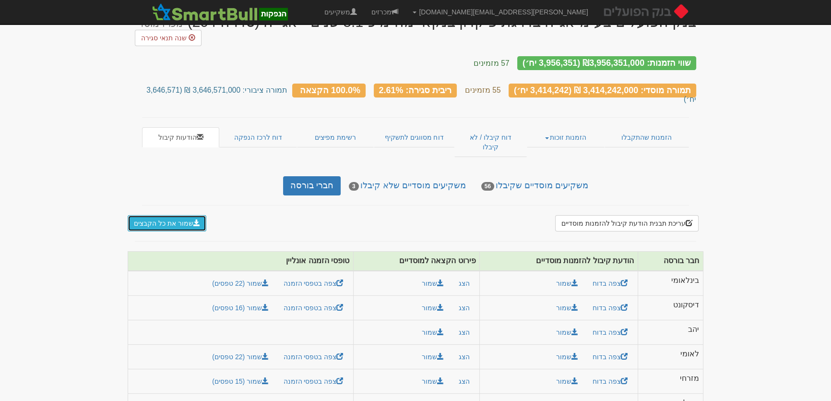
click at [160, 215] on button "שמור את כל הקבצים" at bounding box center [167, 223] width 79 height 16
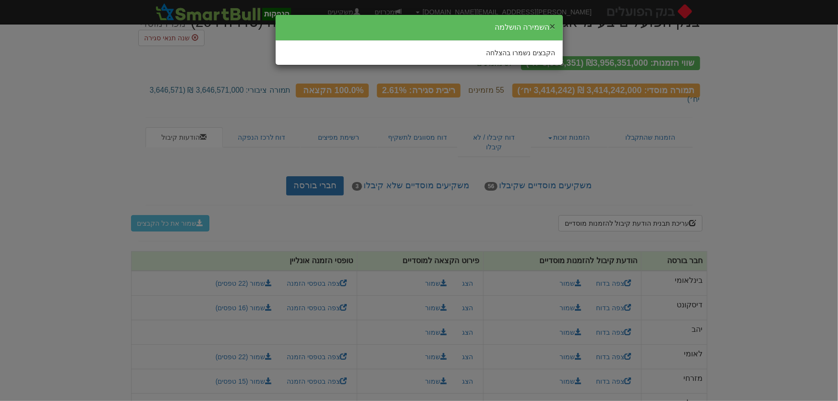
click at [552, 24] on button "×" at bounding box center [552, 26] width 6 height 10
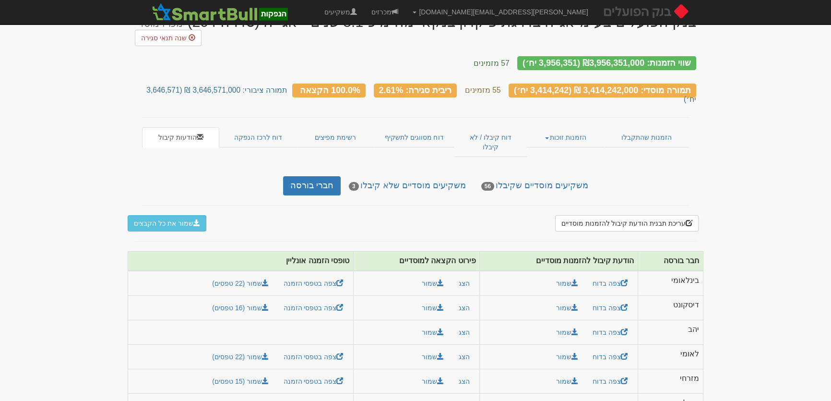
click at [699, 252] on th "חבר בורסה" at bounding box center [670, 261] width 65 height 19
drag, startPoint x: 699, startPoint y: 235, endPoint x: 224, endPoint y: 371, distance: 494.2
click at [224, 371] on table "חבר בורסה הודעת קיבול להזמנות מוסדיים פירוט הקצאה למוסדיים טופסי הזמנה אונליין …" at bounding box center [416, 334] width 576 height 167
copy table "חבר בורסה הודעת קיבול להזמנות מוסדיים פירוט הקצאה למוסדיים טופסי הזמנה אונליין …"
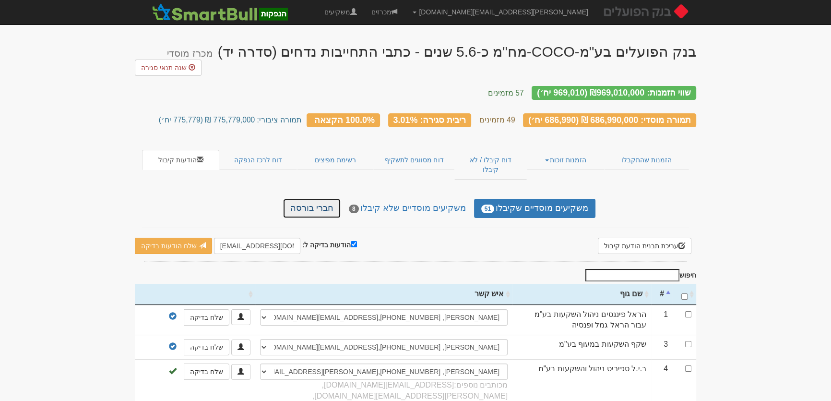
click at [324, 199] on link "חברי בורסה" at bounding box center [312, 208] width 58 height 19
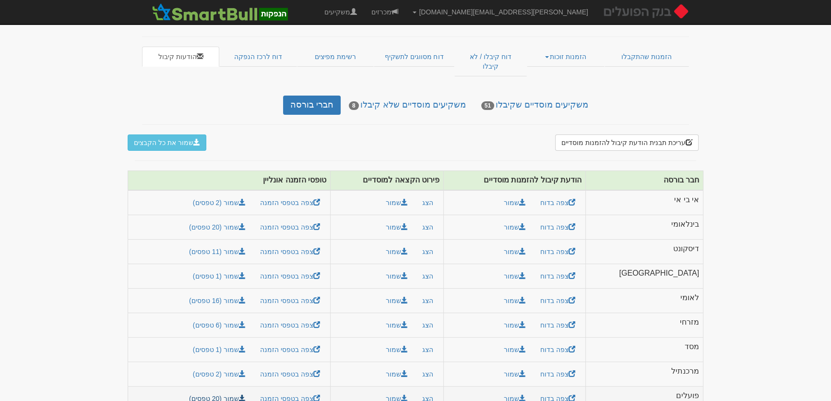
drag, startPoint x: 699, startPoint y: 161, endPoint x: 239, endPoint y: 386, distance: 512.2
click at [239, 386] on table "חבר בורסה הודעת קיבול להזמנות מוסדיים פירוט הקצאה למוסדיים טופסי הזמנה אונליין …" at bounding box center [416, 290] width 576 height 240
copy table
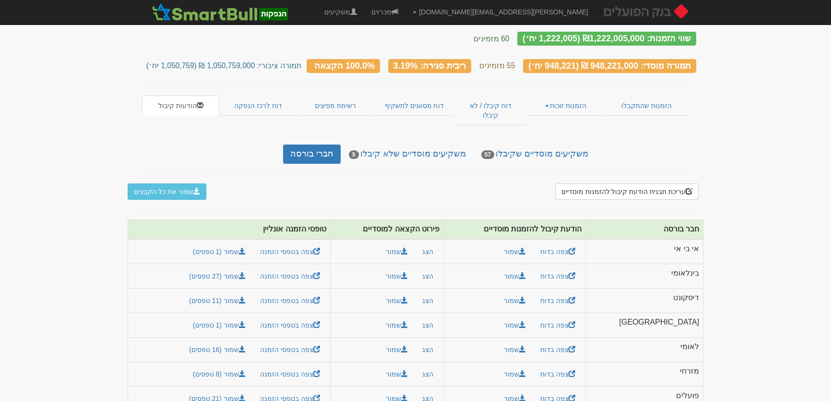
scroll to position [54, 0]
drag, startPoint x: 696, startPoint y: 209, endPoint x: 245, endPoint y: 377, distance: 481.5
click at [245, 377] on table "חבר בורסה הודעת קיבול להזמנות מוסדיים פירוט הקצאה למוסדיים טופסי הזמנה אונליין …" at bounding box center [416, 315] width 576 height 192
copy table "ח"
